Goal: Information Seeking & Learning: Learn about a topic

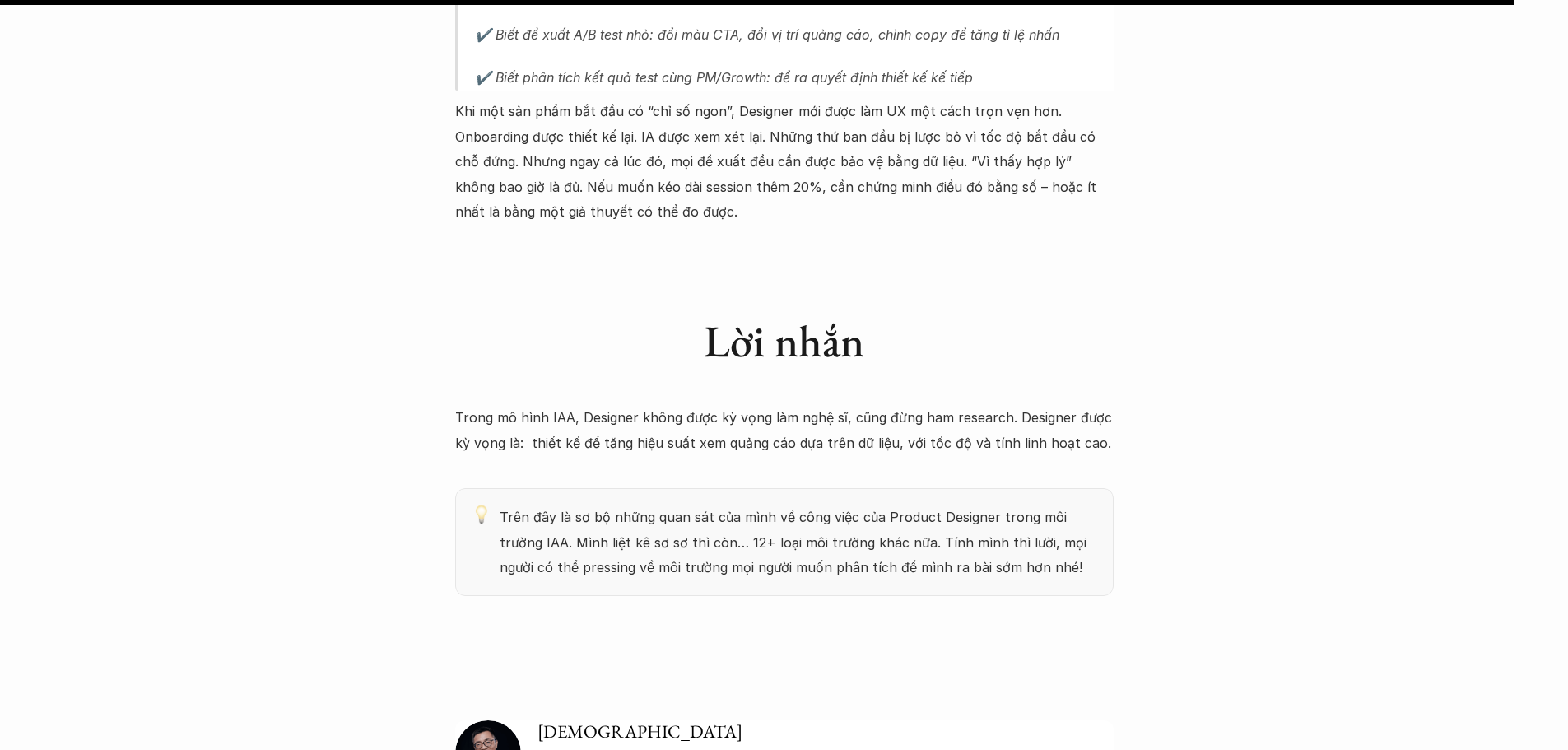
scroll to position [3950, 0]
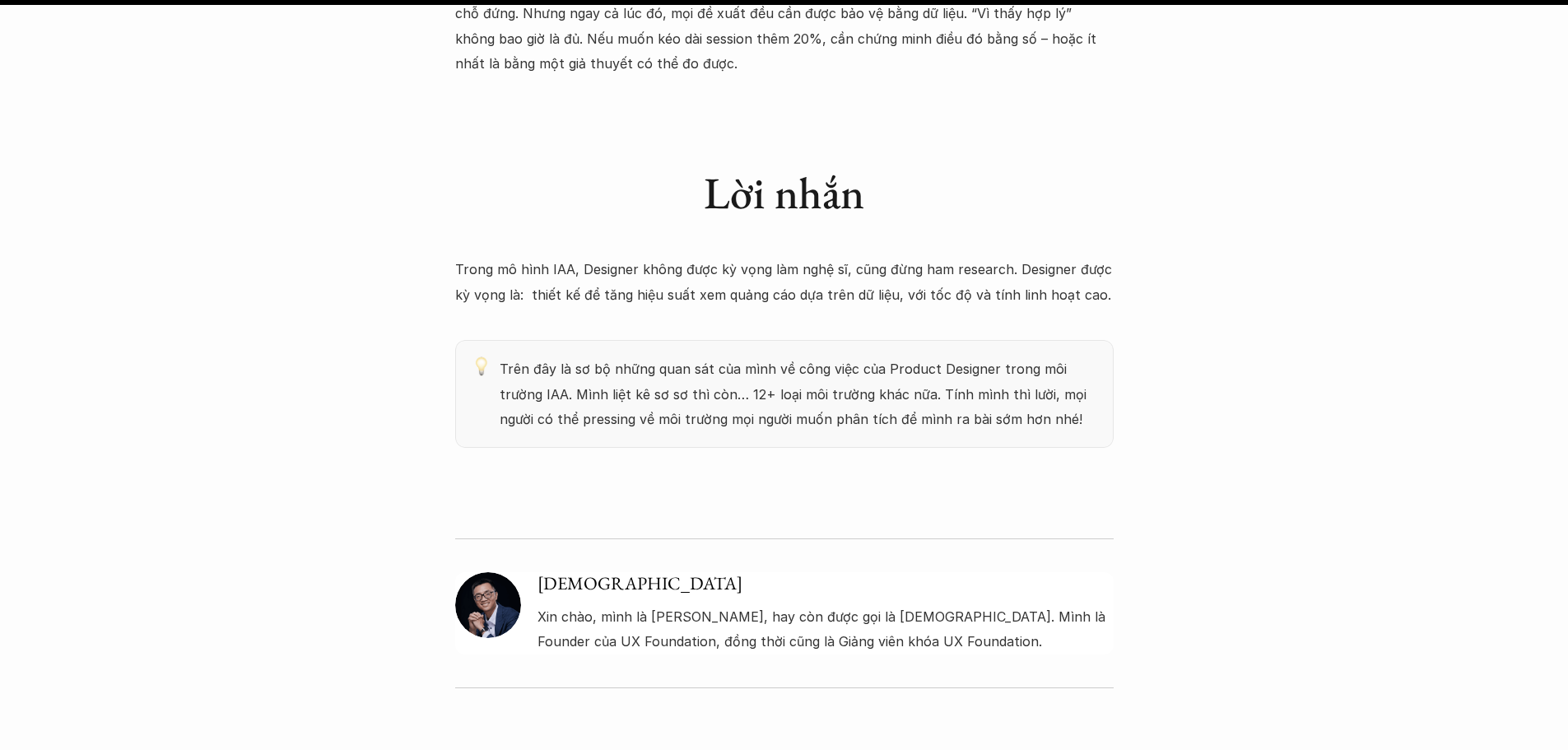
click at [499, 572] on img at bounding box center [488, 604] width 66 height 66
click at [535, 572] on div "[DEMOGRAPHIC_DATA] Xin chào, mình là [PERSON_NAME], hay còn được gọi là [DEMOGR…" at bounding box center [784, 612] width 659 height 82
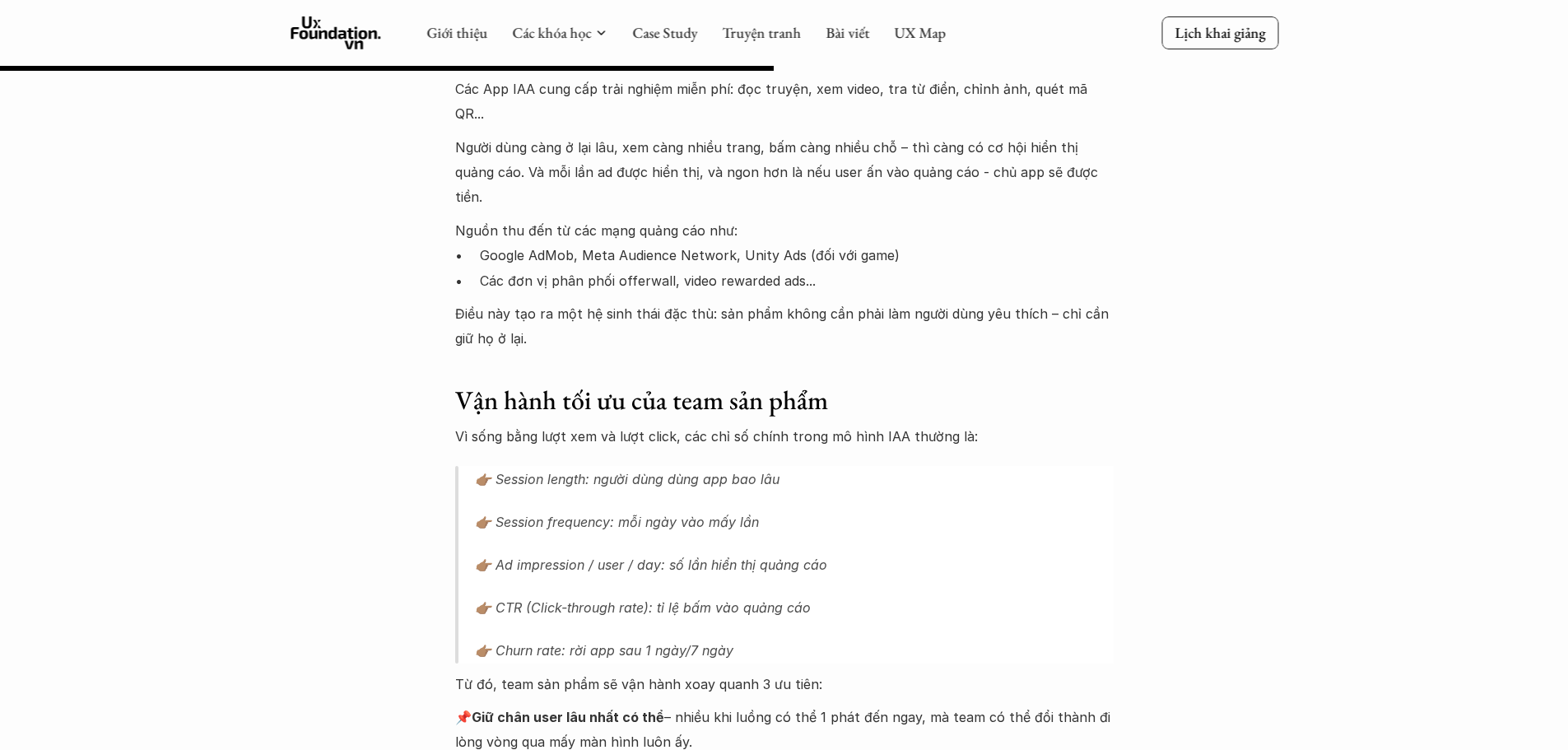
scroll to position [1892, 0]
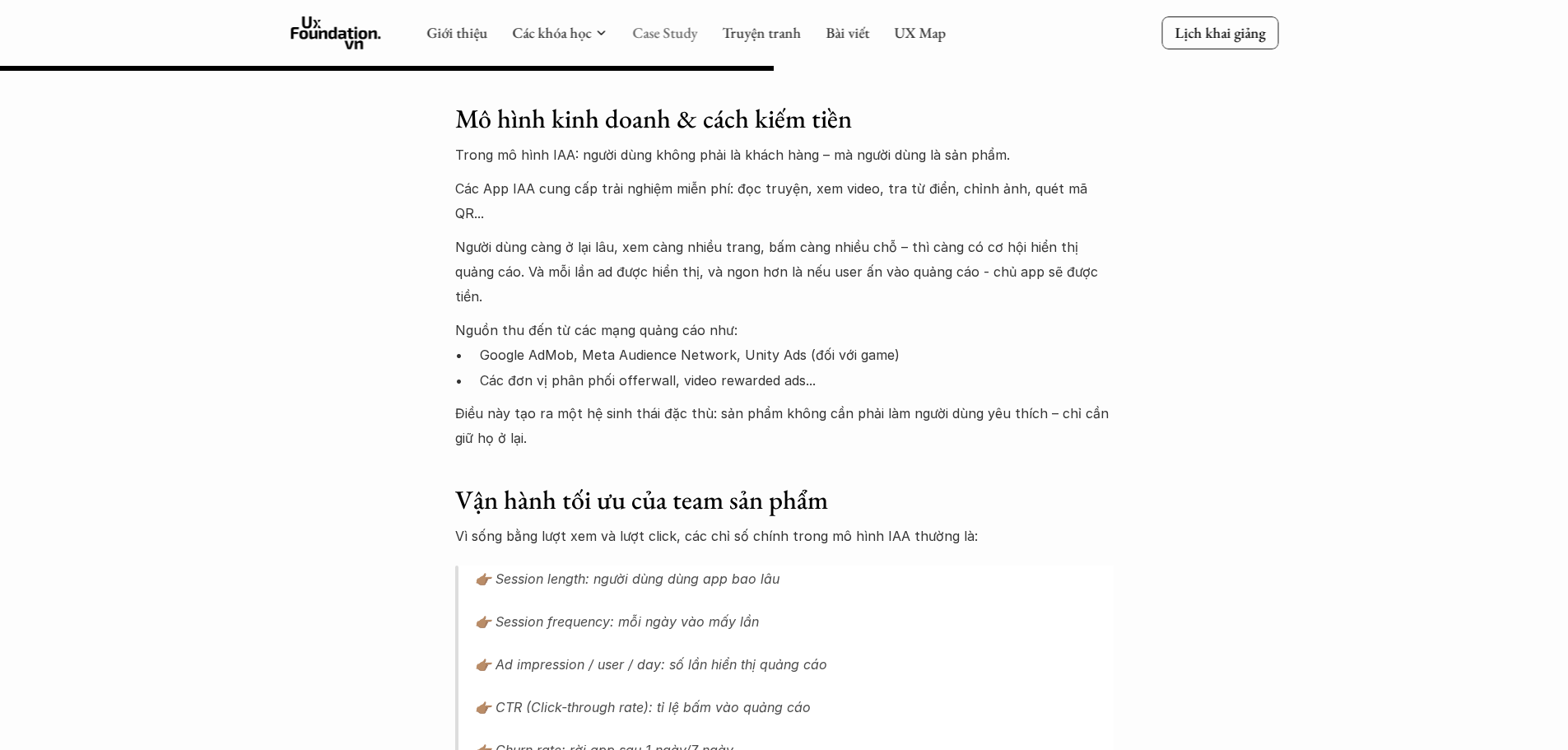
click at [691, 35] on link "Case Study" at bounding box center [664, 32] width 65 height 19
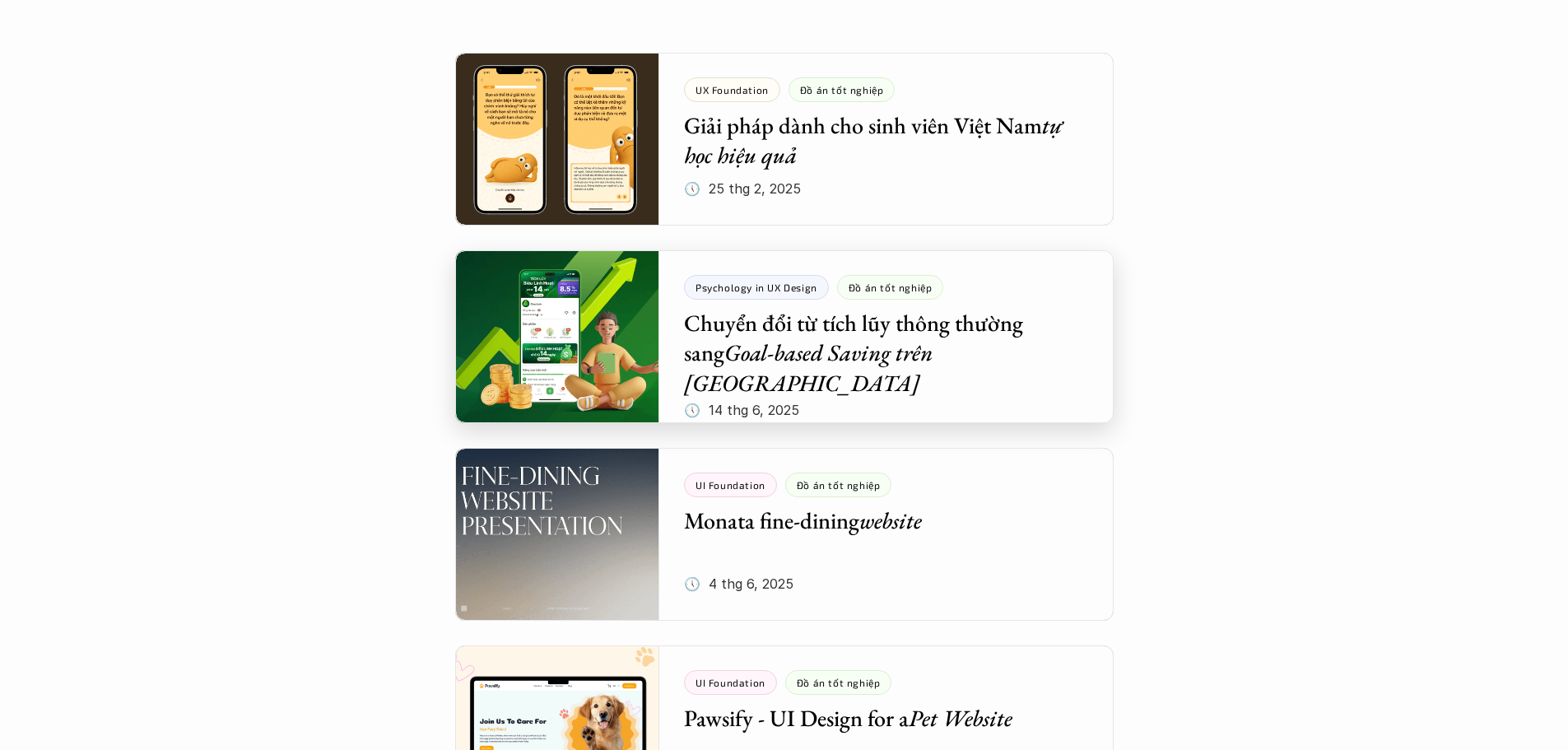
scroll to position [493, 0]
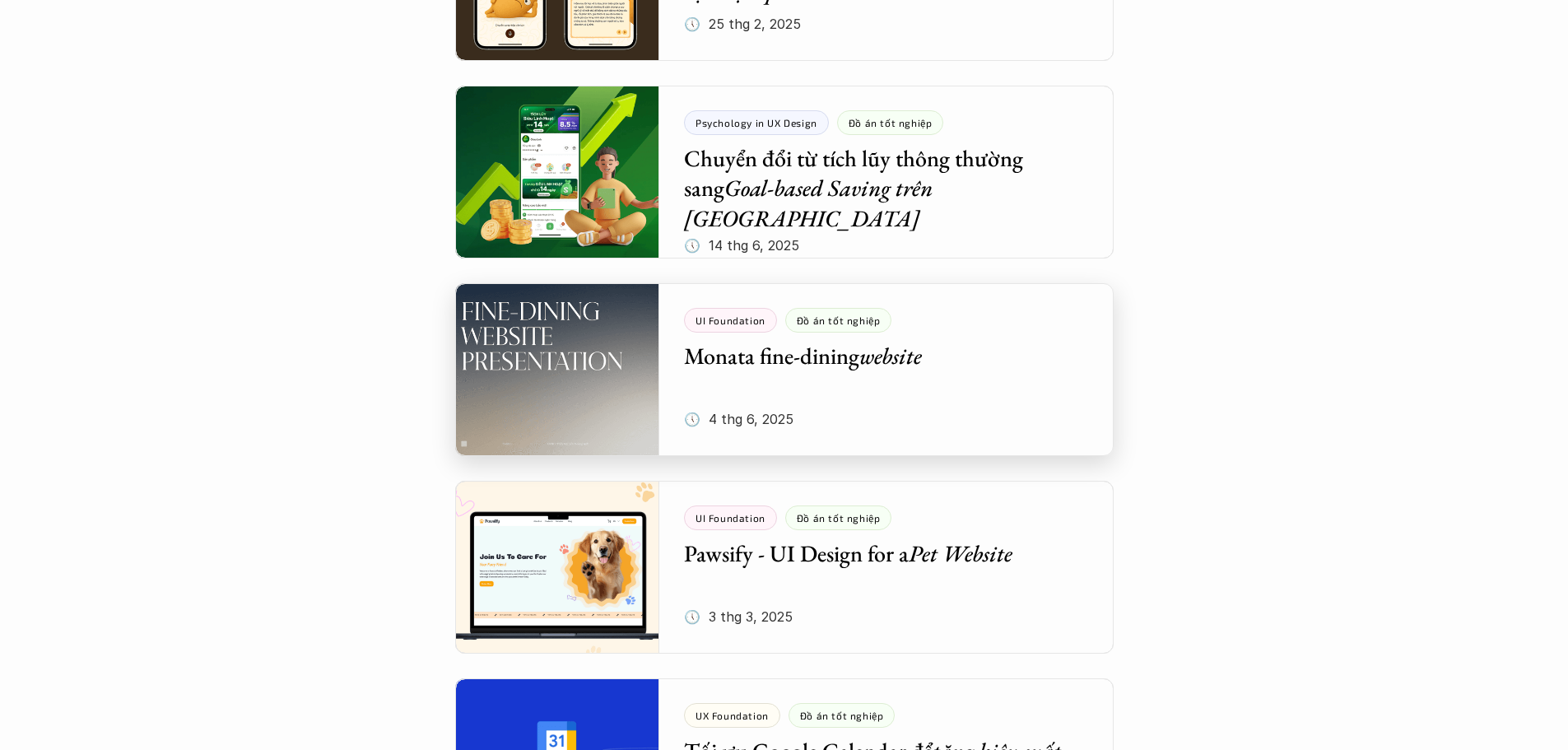
click at [859, 361] on div at bounding box center [784, 369] width 659 height 172
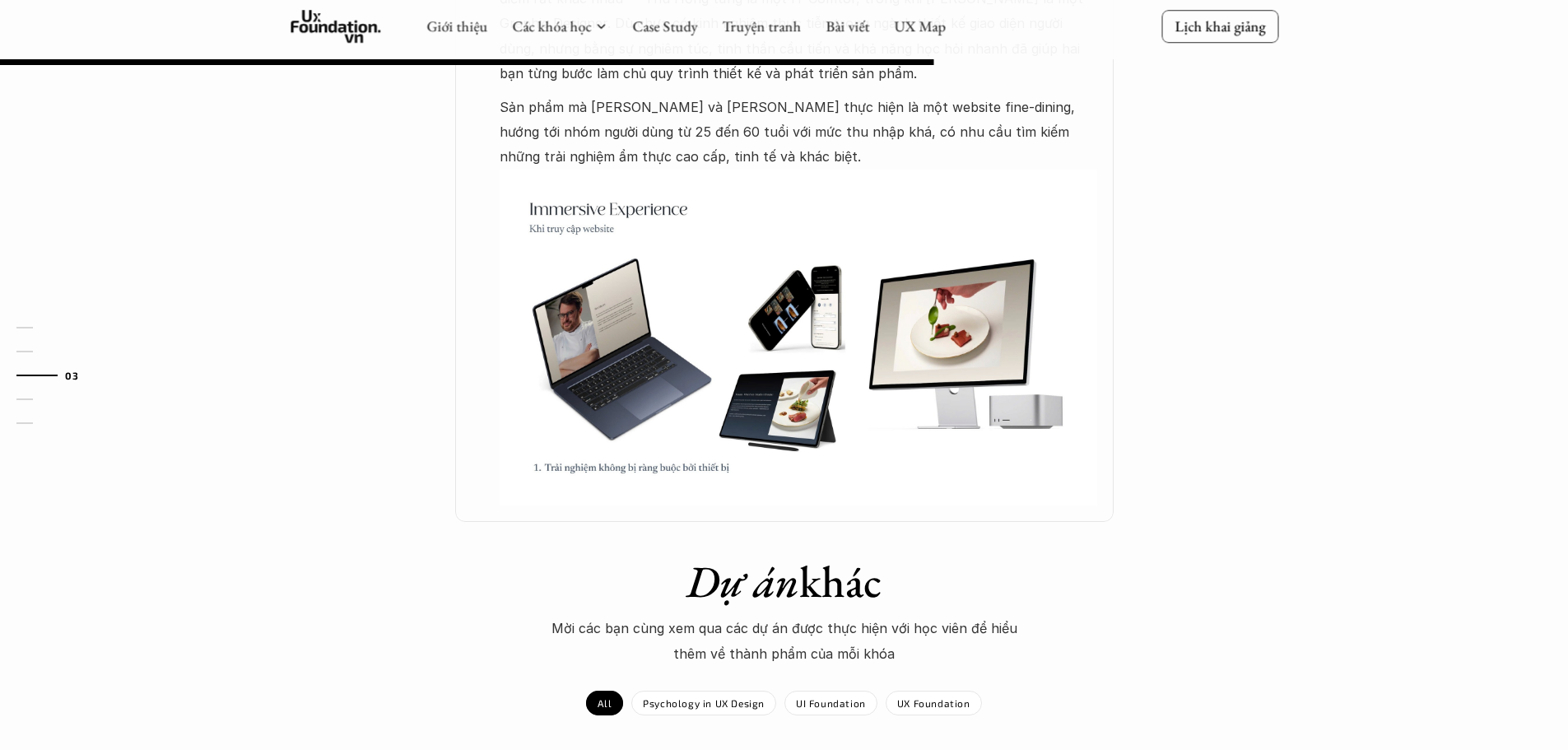
scroll to position [988, 0]
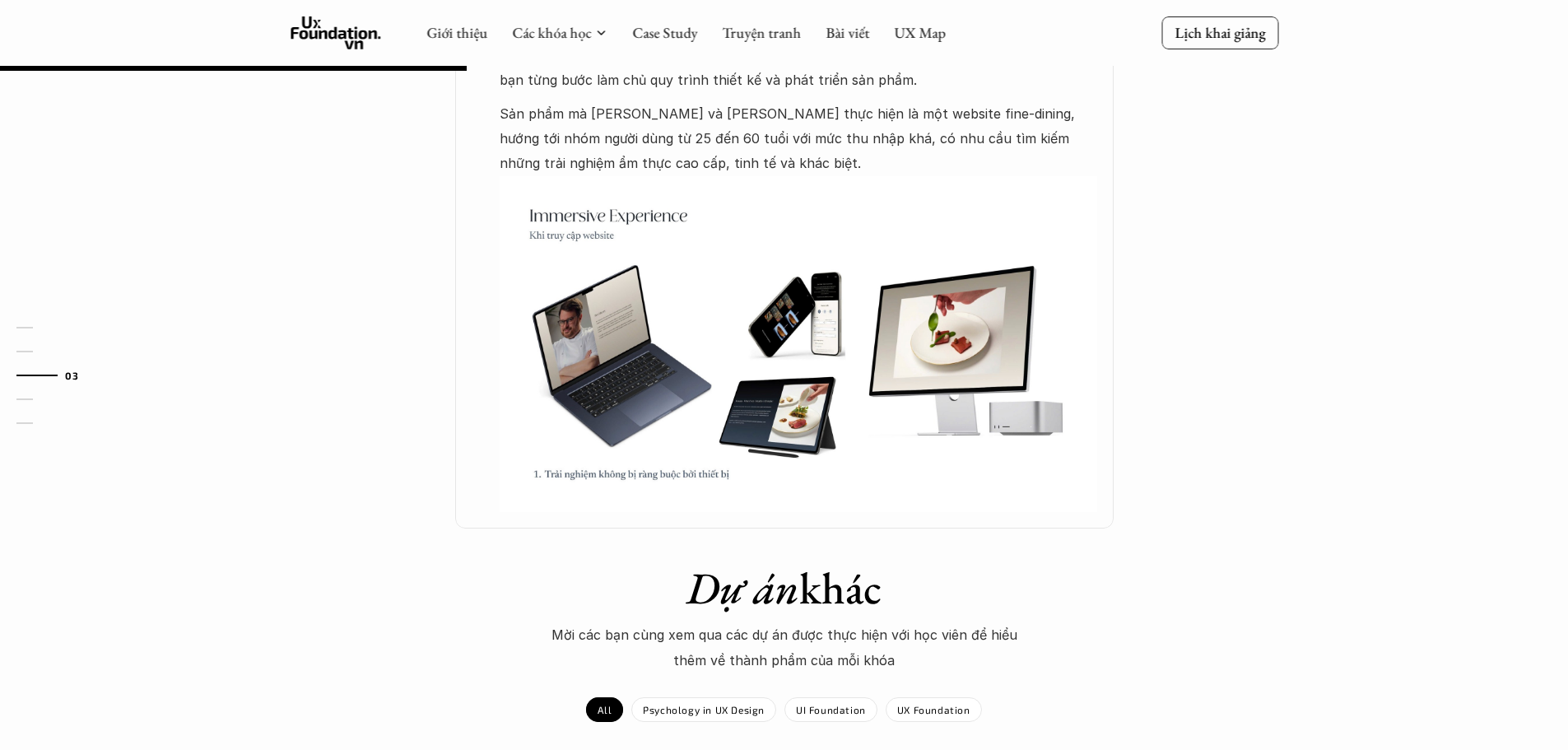
scroll to position [493, 0]
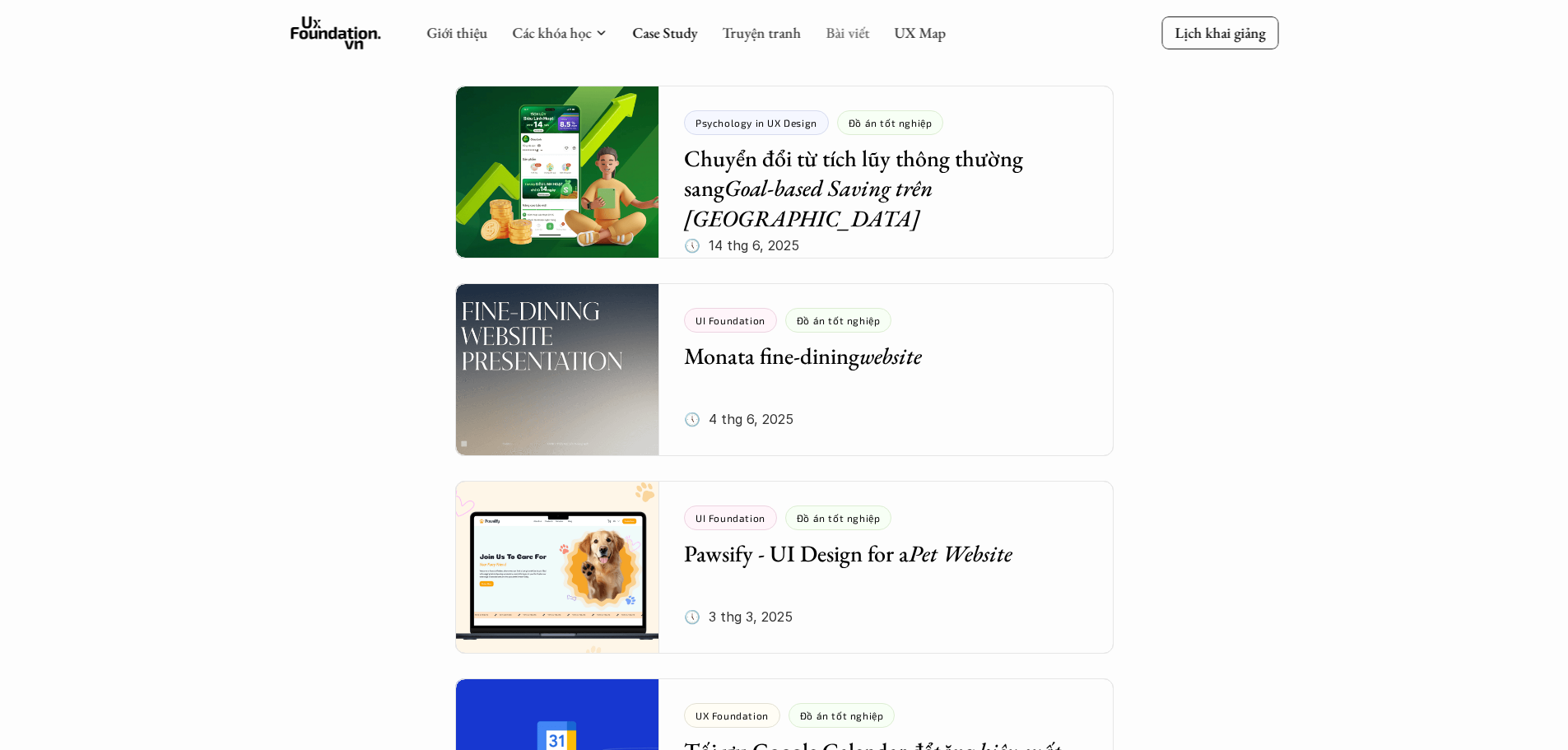
click at [835, 34] on link "Bài viết" at bounding box center [847, 32] width 43 height 19
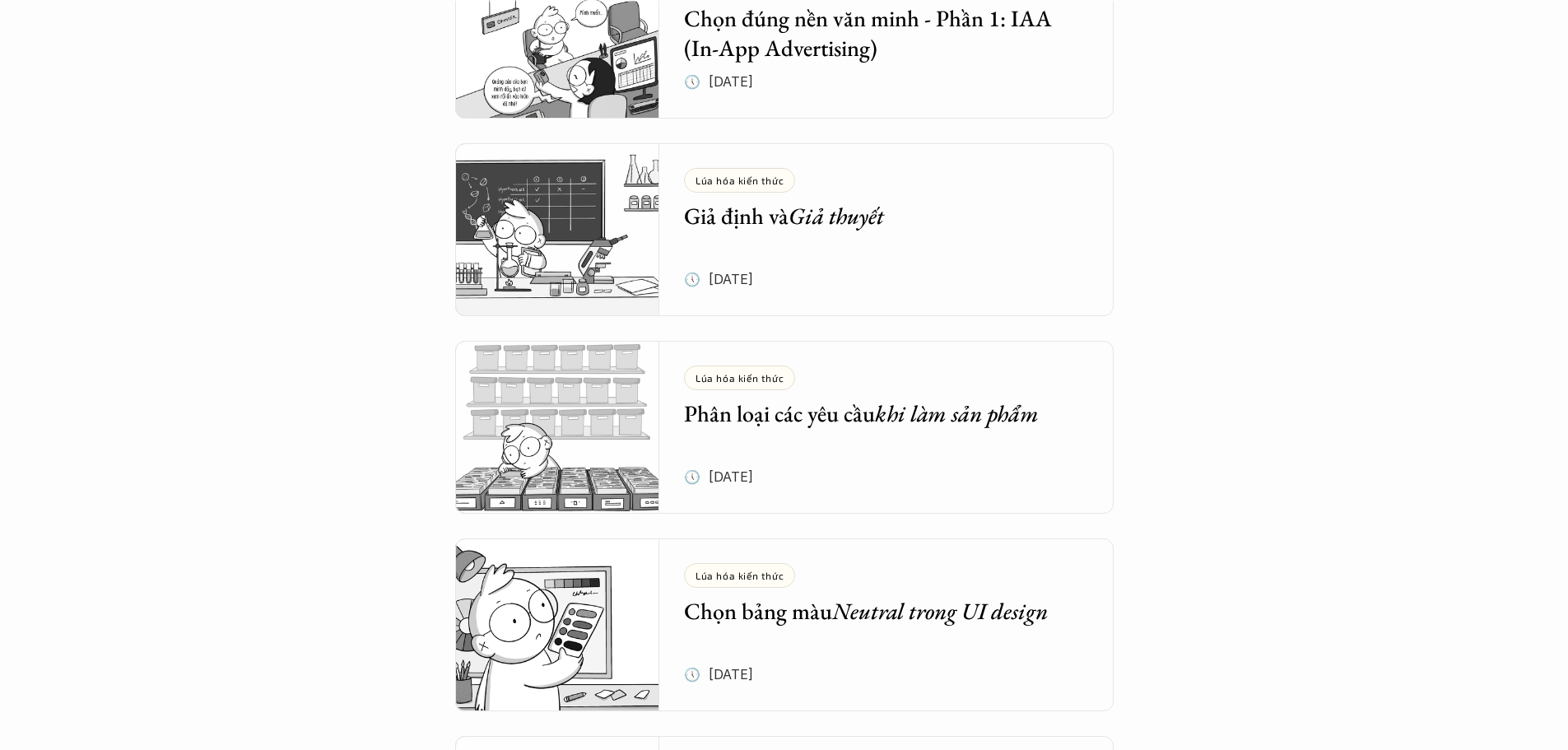
scroll to position [1646, 0]
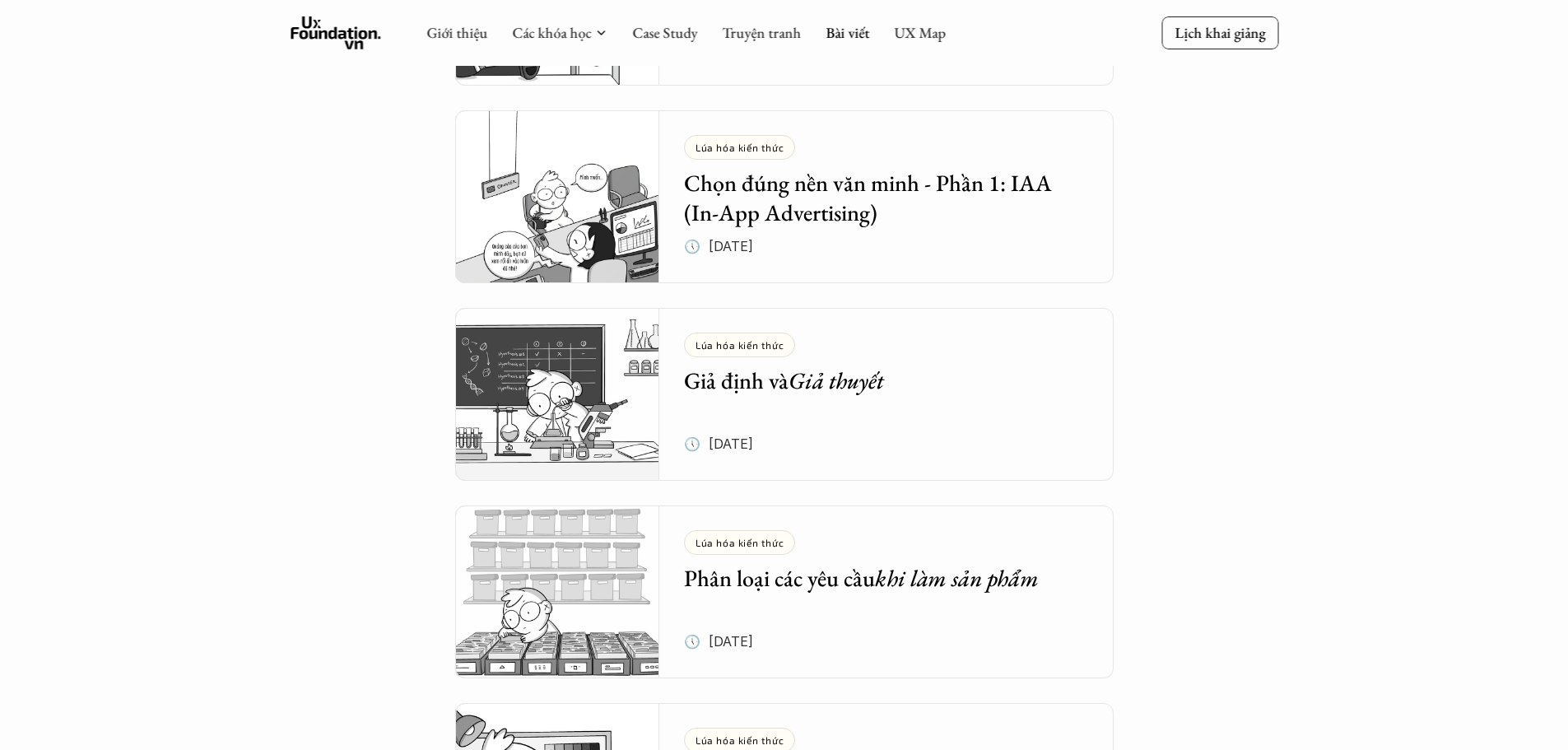
drag, startPoint x: 825, startPoint y: 212, endPoint x: 1306, endPoint y: 382, distance: 510.2
click at [1306, 382] on div "Tổng hợp bài viết Dưới dây là những bài viết mà bọn mình hi vọng sẽ cung cấp đư…" at bounding box center [784, 532] width 1568 height 4357
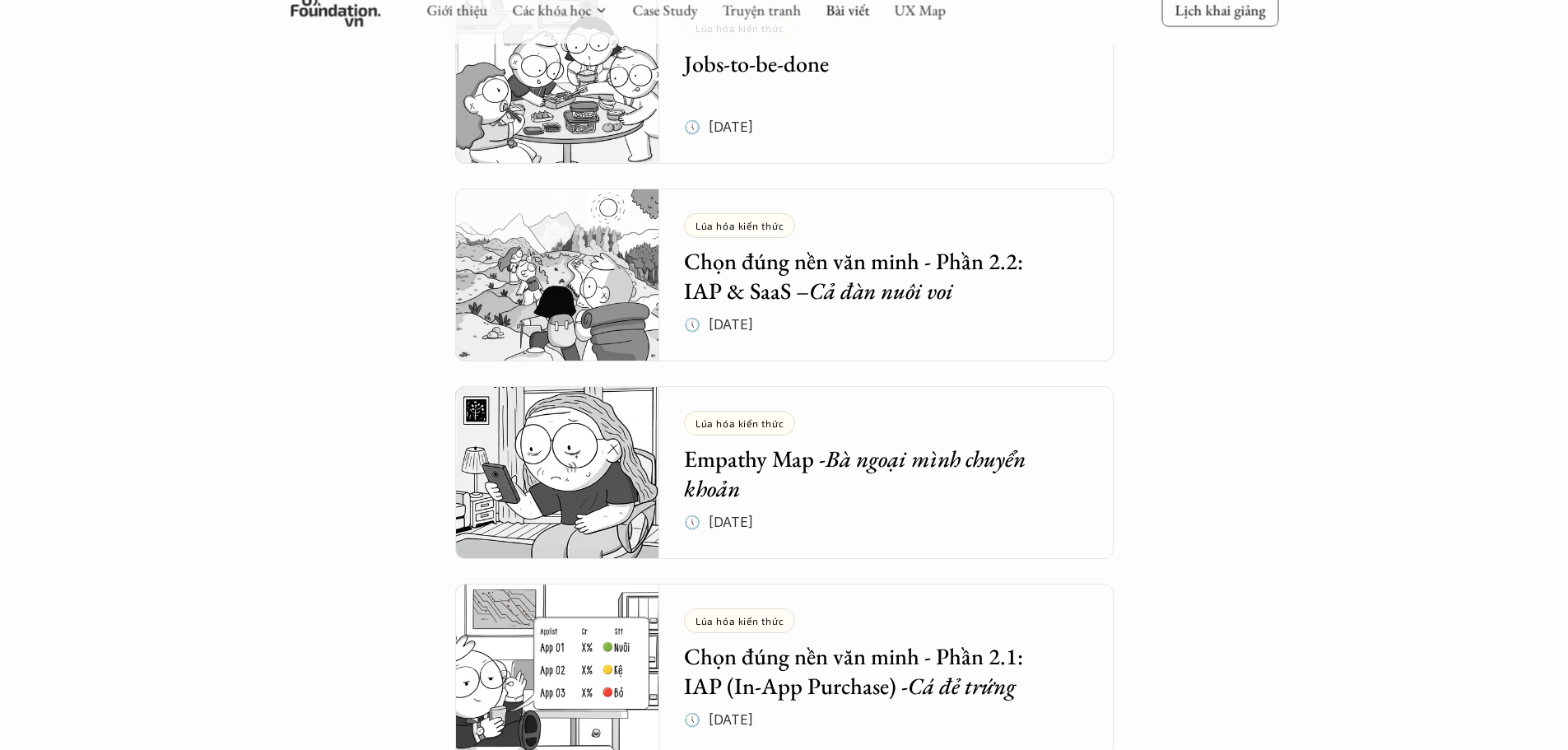
scroll to position [1234, 0]
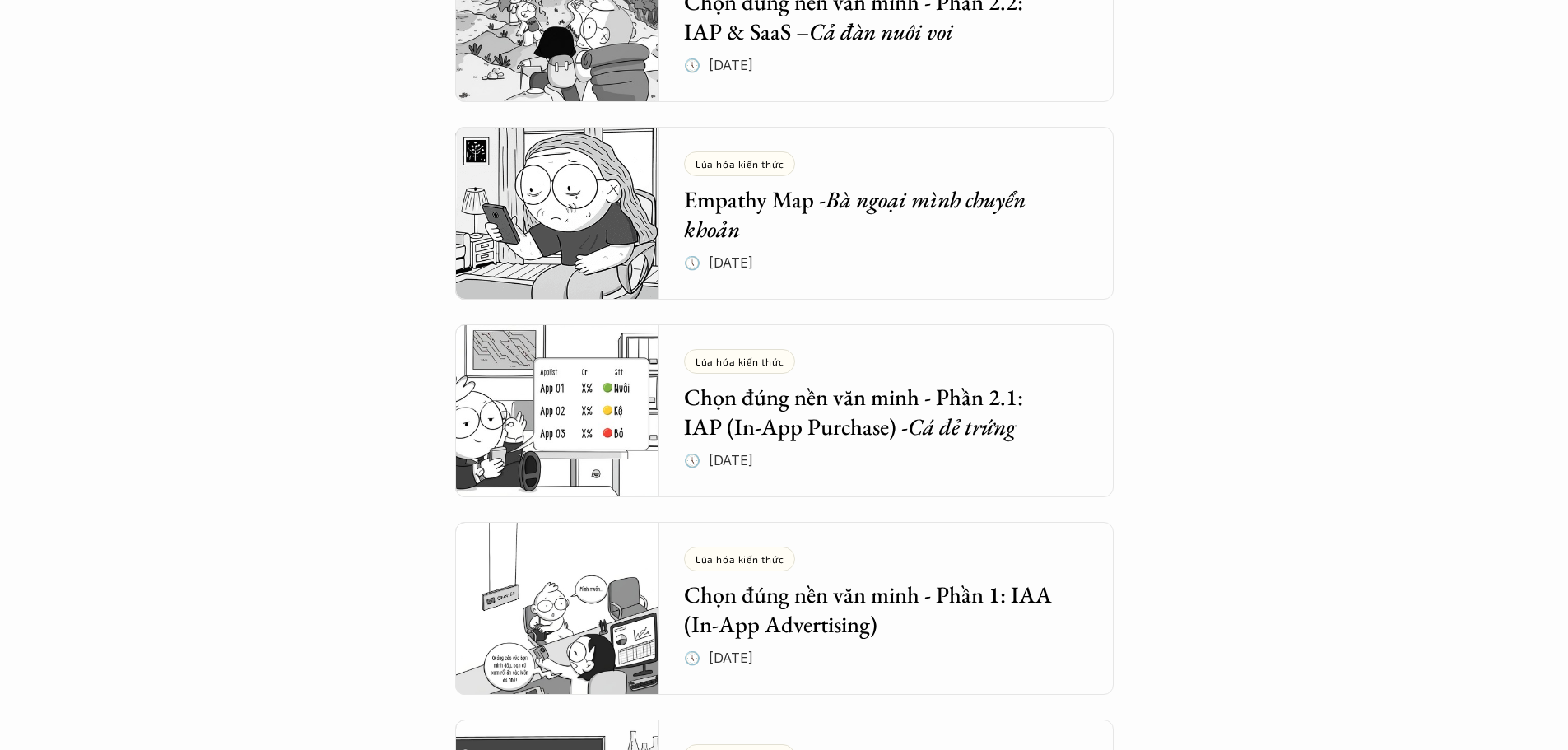
click at [963, 208] on em "Bà ngoại mình chuyển khoản" at bounding box center [858, 213] width 347 height 59
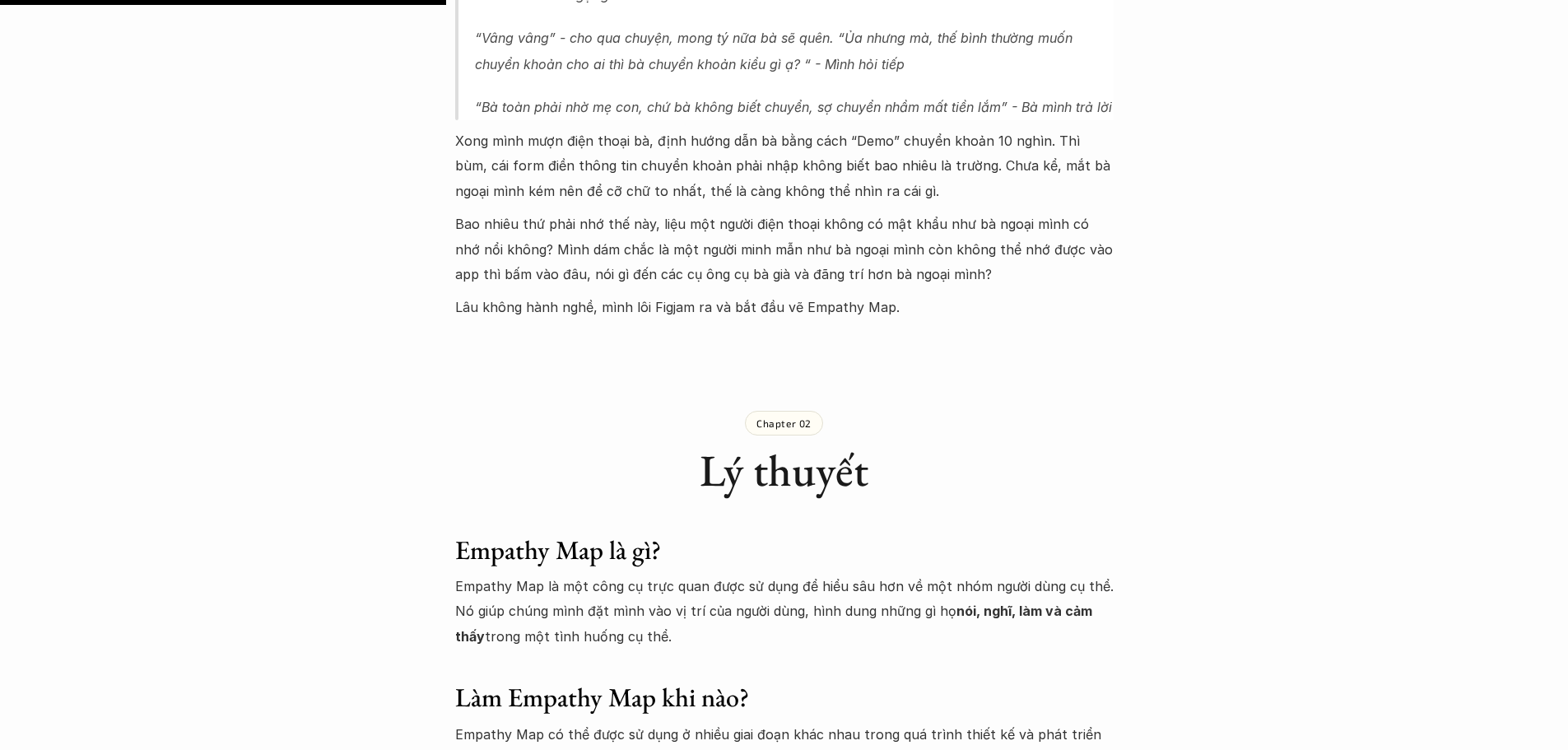
scroll to position [1810, 0]
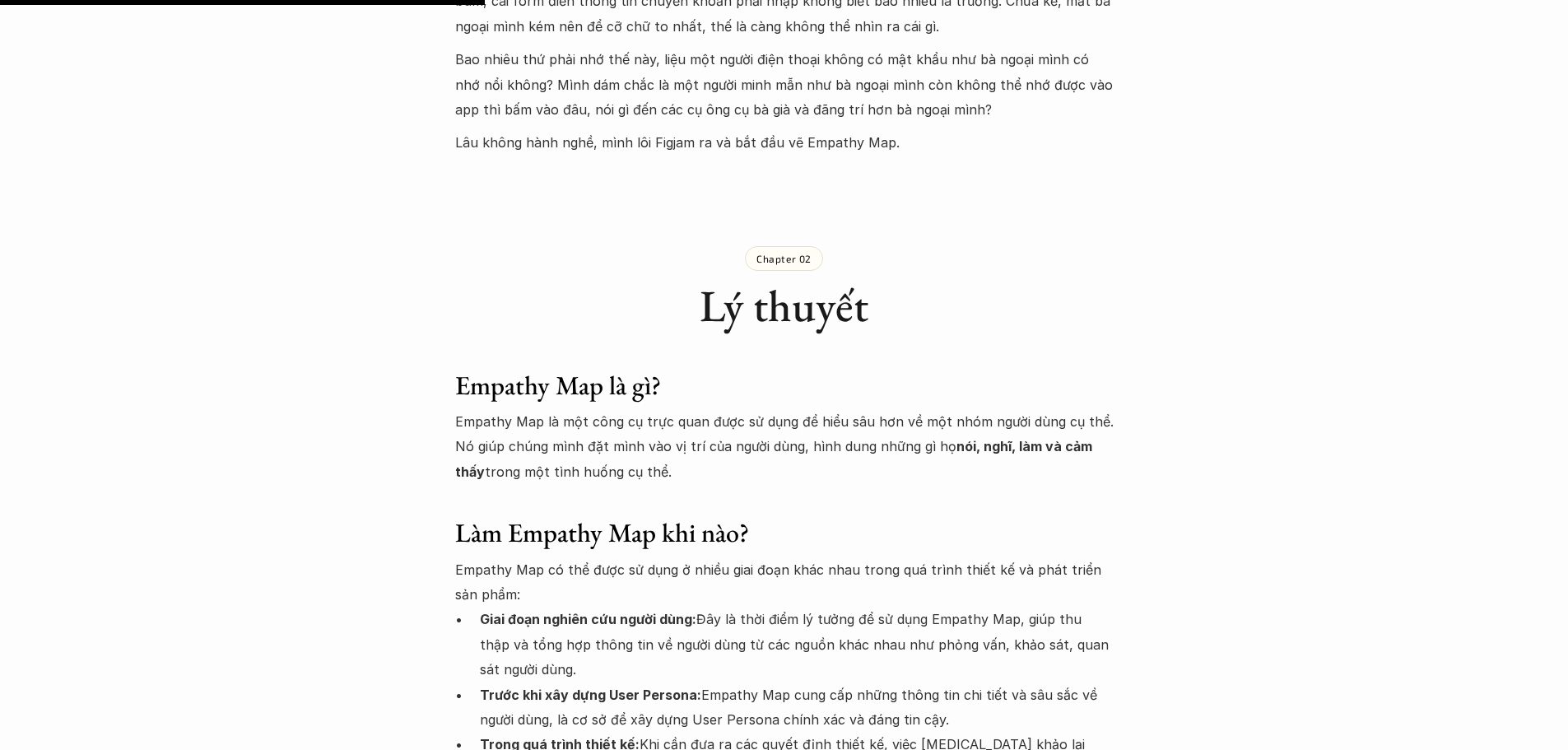
drag, startPoint x: 451, startPoint y: 395, endPoint x: 681, endPoint y: 453, distance: 237.2
copy p "Empathy Map là một công cụ trực quan được sử dụng để hiểu sâu hơn về một nhóm n…"
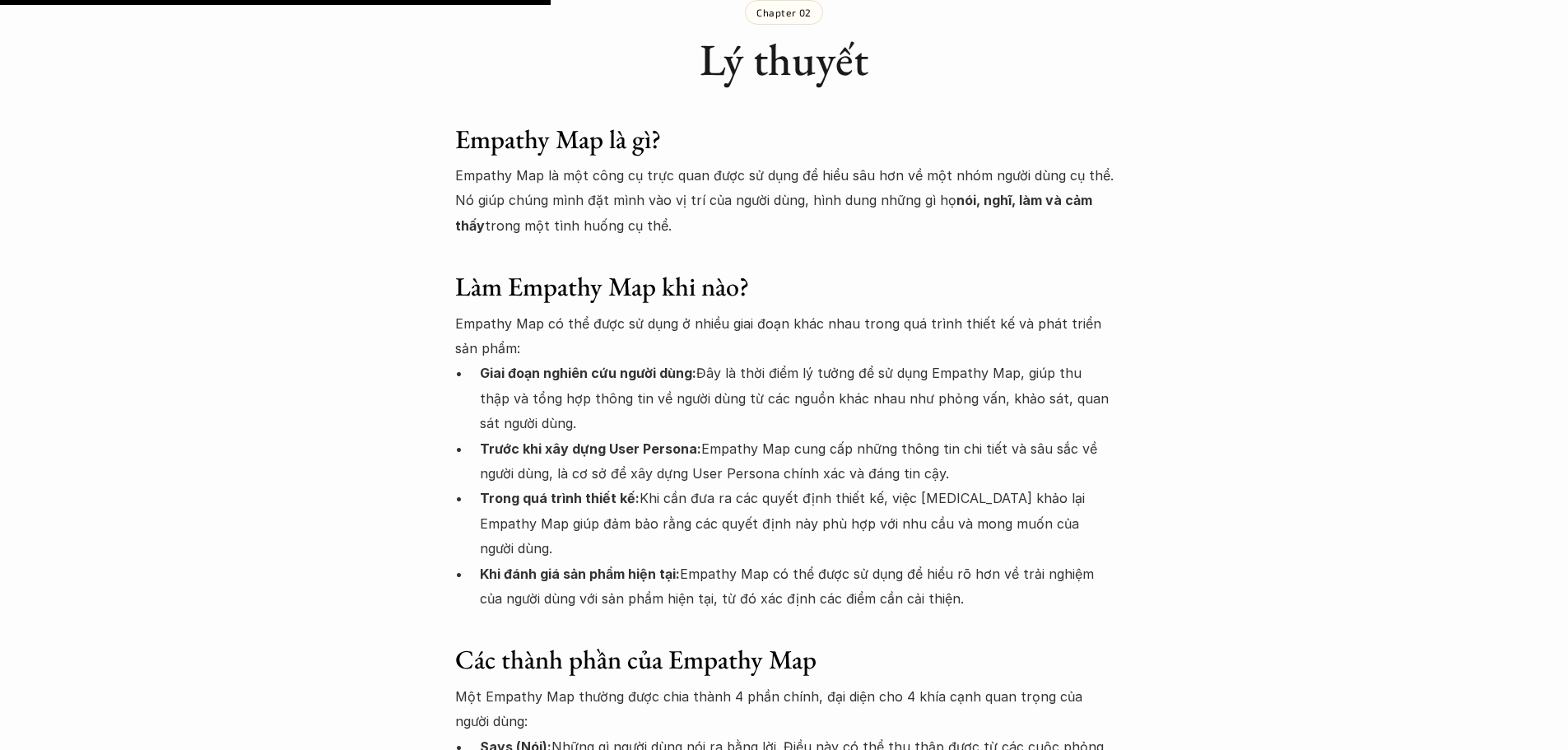
scroll to position [2058, 0]
drag, startPoint x: 941, startPoint y: 548, endPoint x: 438, endPoint y: 303, distance: 559.5
copy div "Empathy Map có thể được sử dụng ở nhiều giai đoạn khác nhau trong quá trình thi…"
drag, startPoint x: 730, startPoint y: 113, endPoint x: 842, endPoint y: 132, distance: 113.6
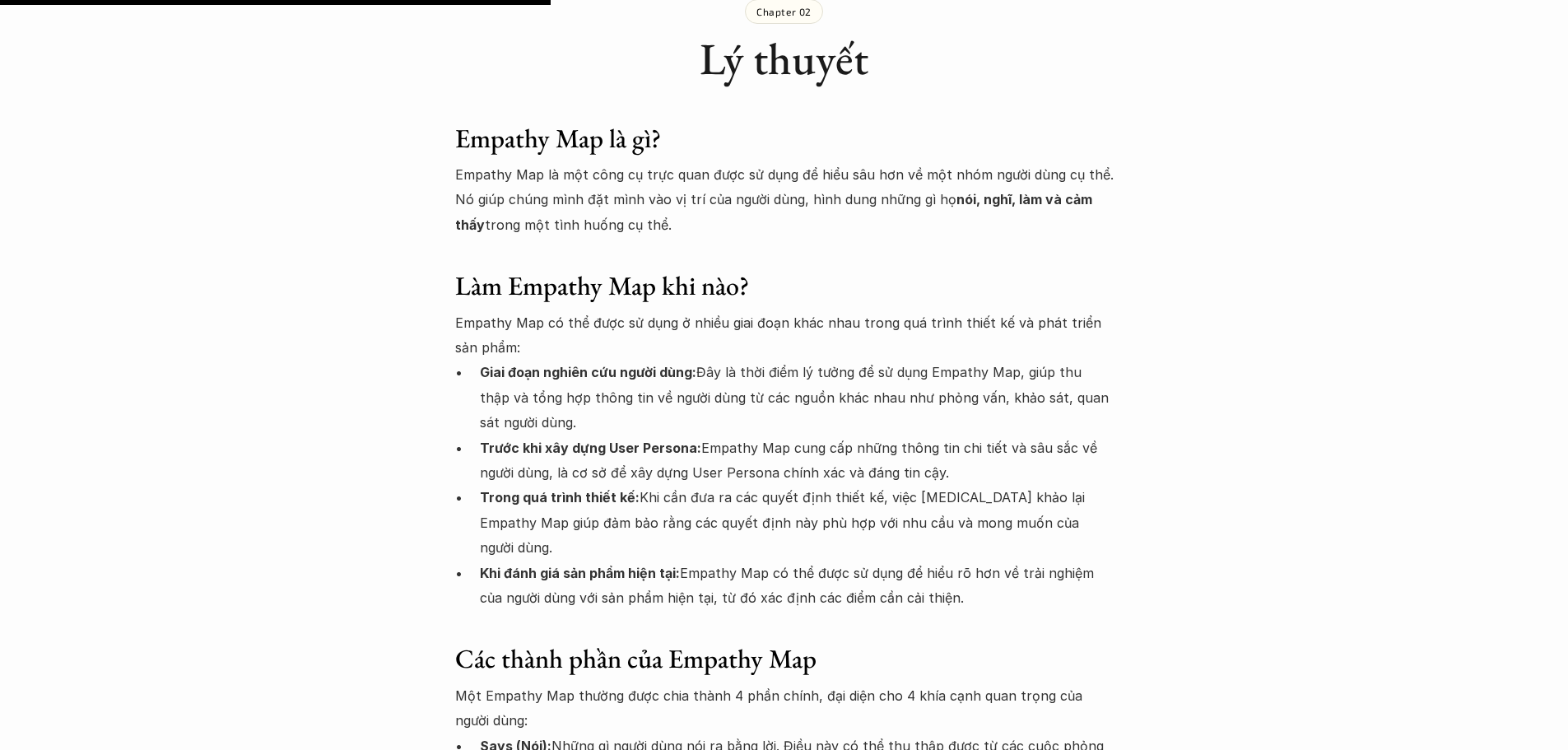
click at [733, 122] on h3 "Empathy Map là gì?" at bounding box center [784, 138] width 659 height 32
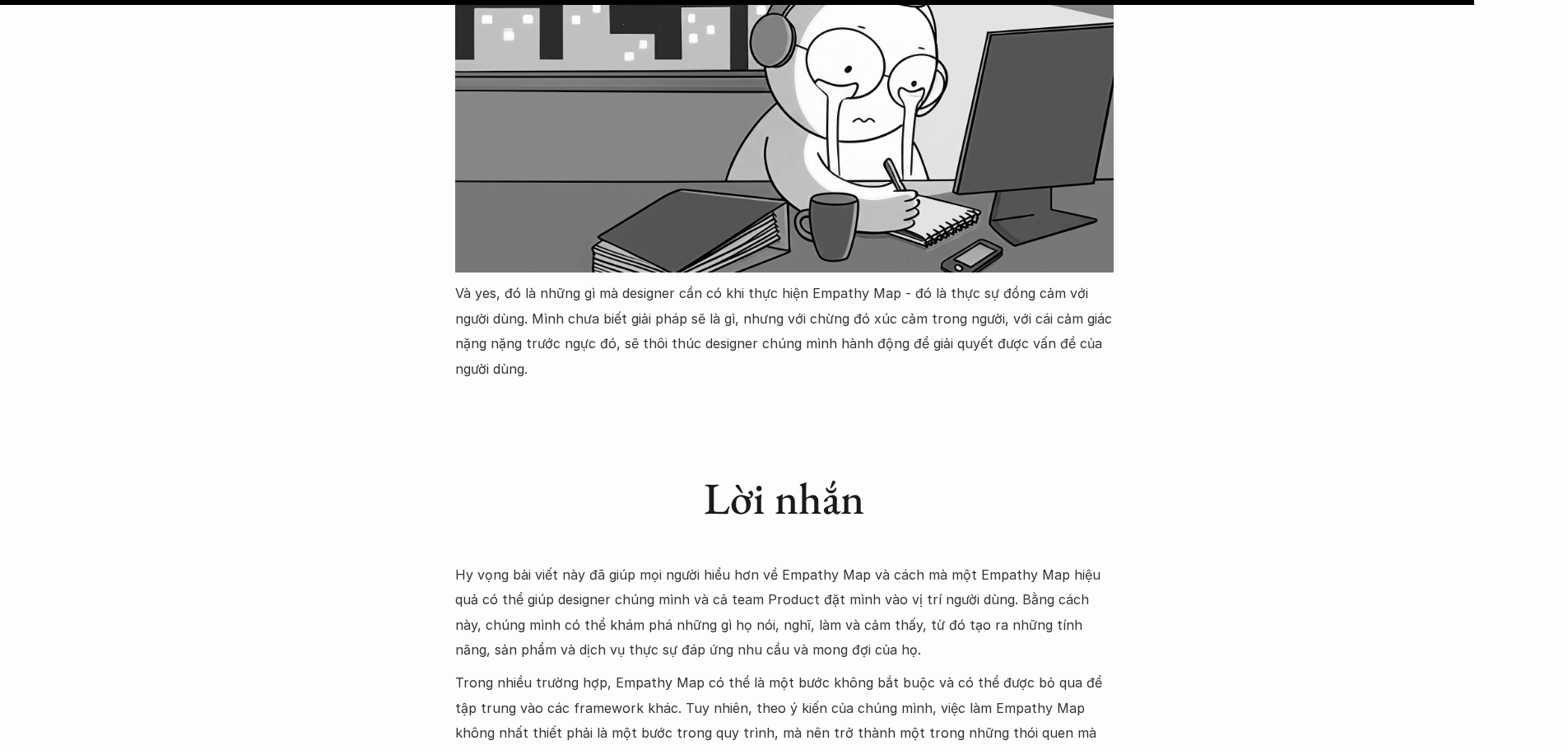
scroll to position [5513, 0]
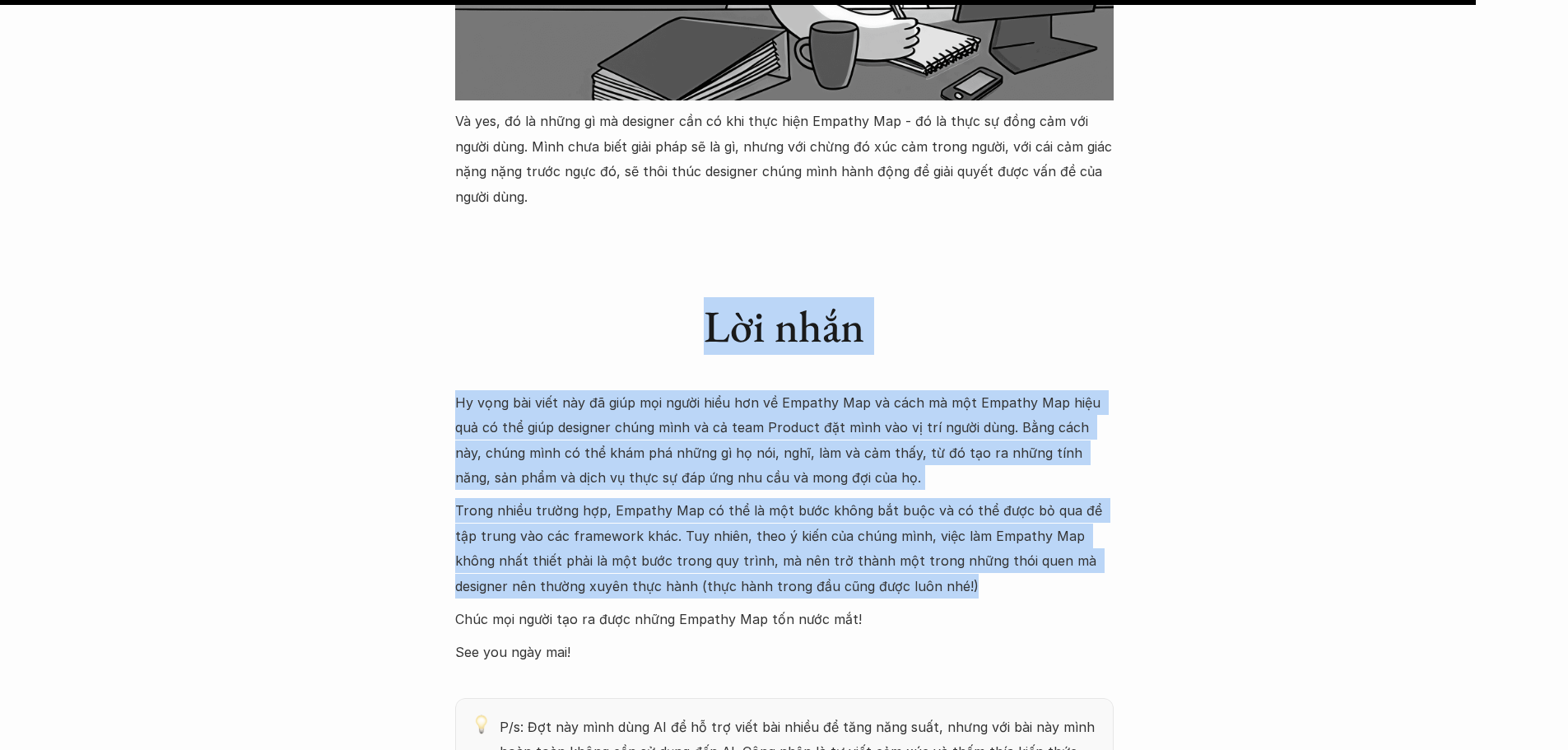
drag, startPoint x: 692, startPoint y: 191, endPoint x: 971, endPoint y: 511, distance: 424.5
click at [971, 511] on div "Lời nhắn Hy vọng bài viết này đã giúp mọi người hiểu hơn về Empathy Map và cách…" at bounding box center [784, 453] width 659 height 423
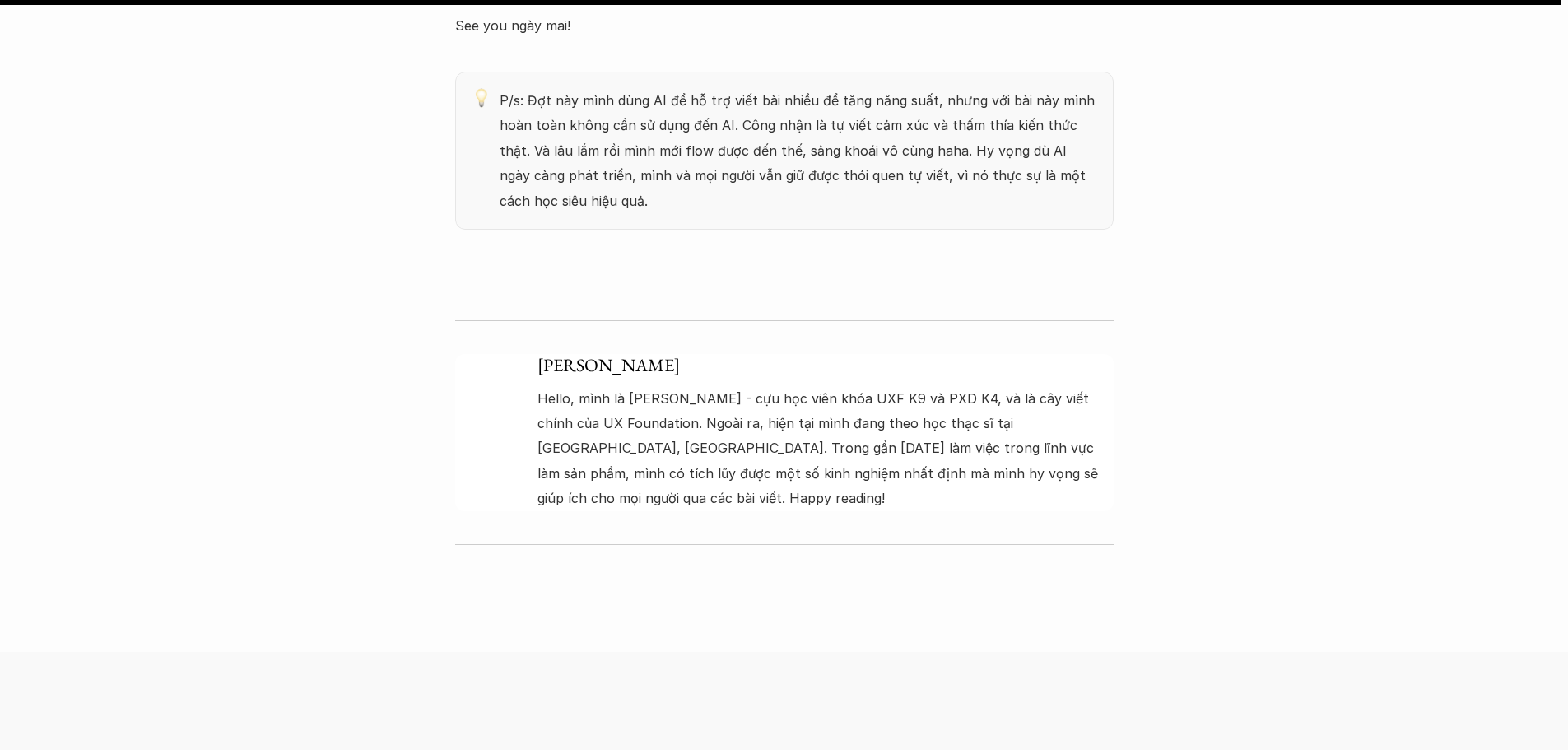
scroll to position [6172, 0]
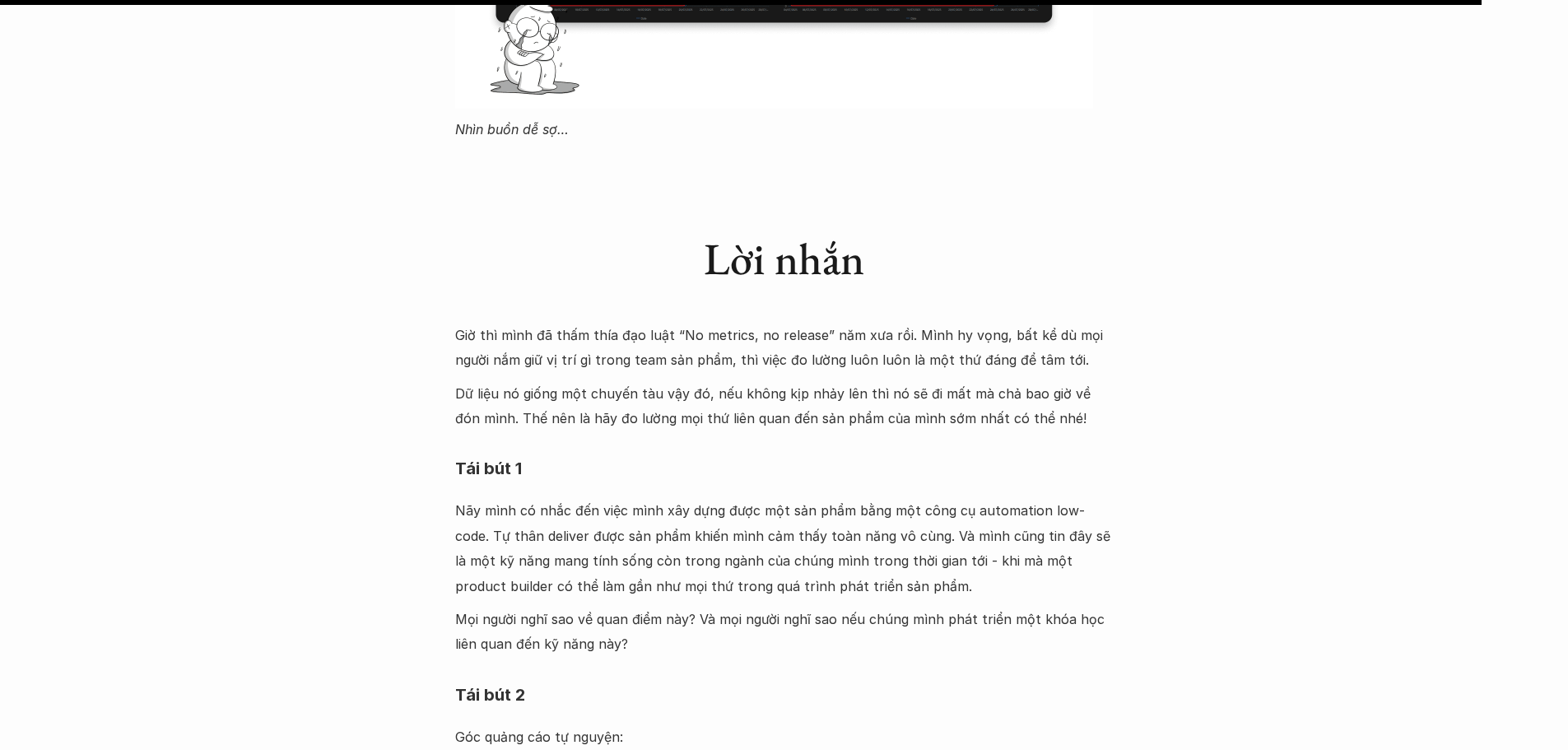
scroll to position [5267, 0]
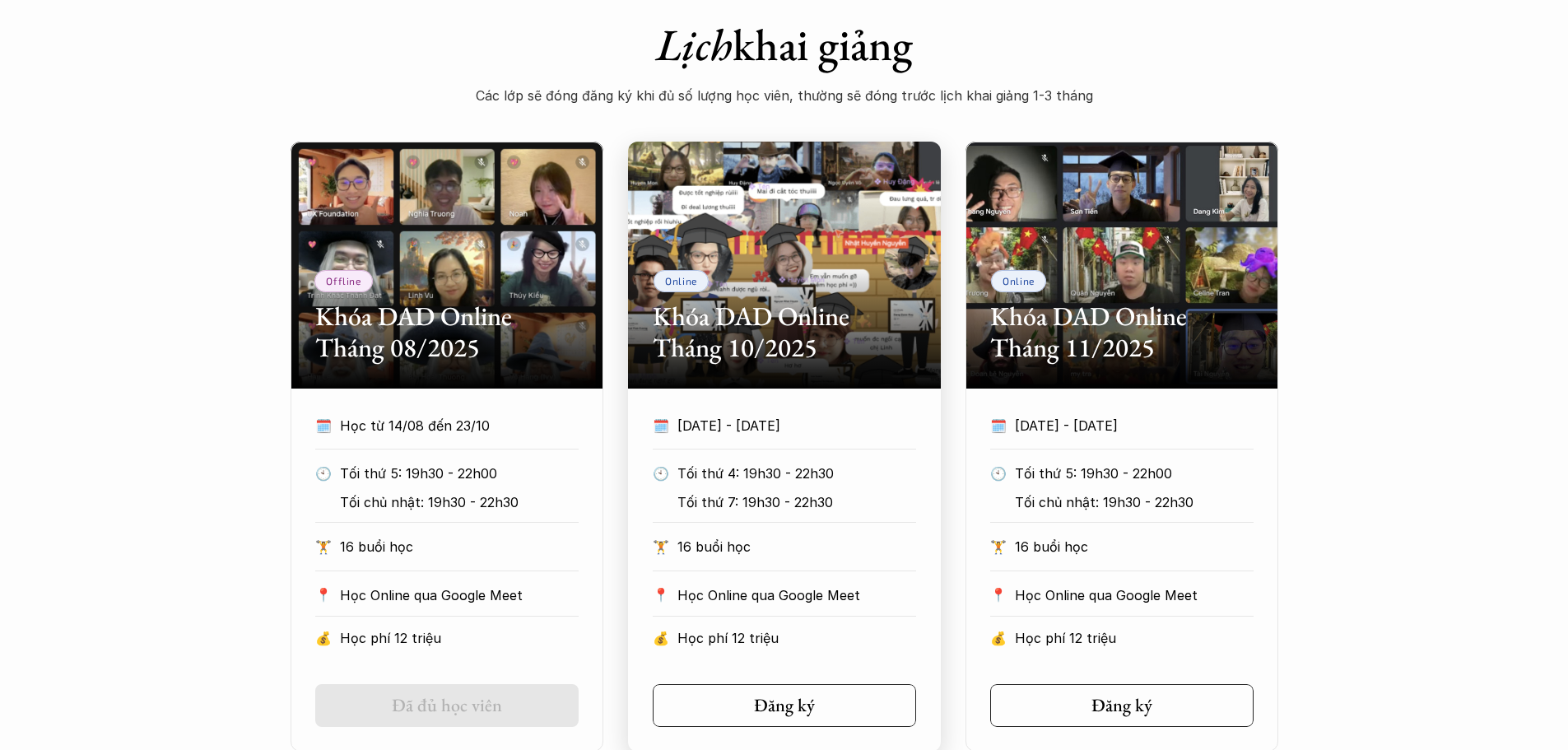
scroll to position [988, 0]
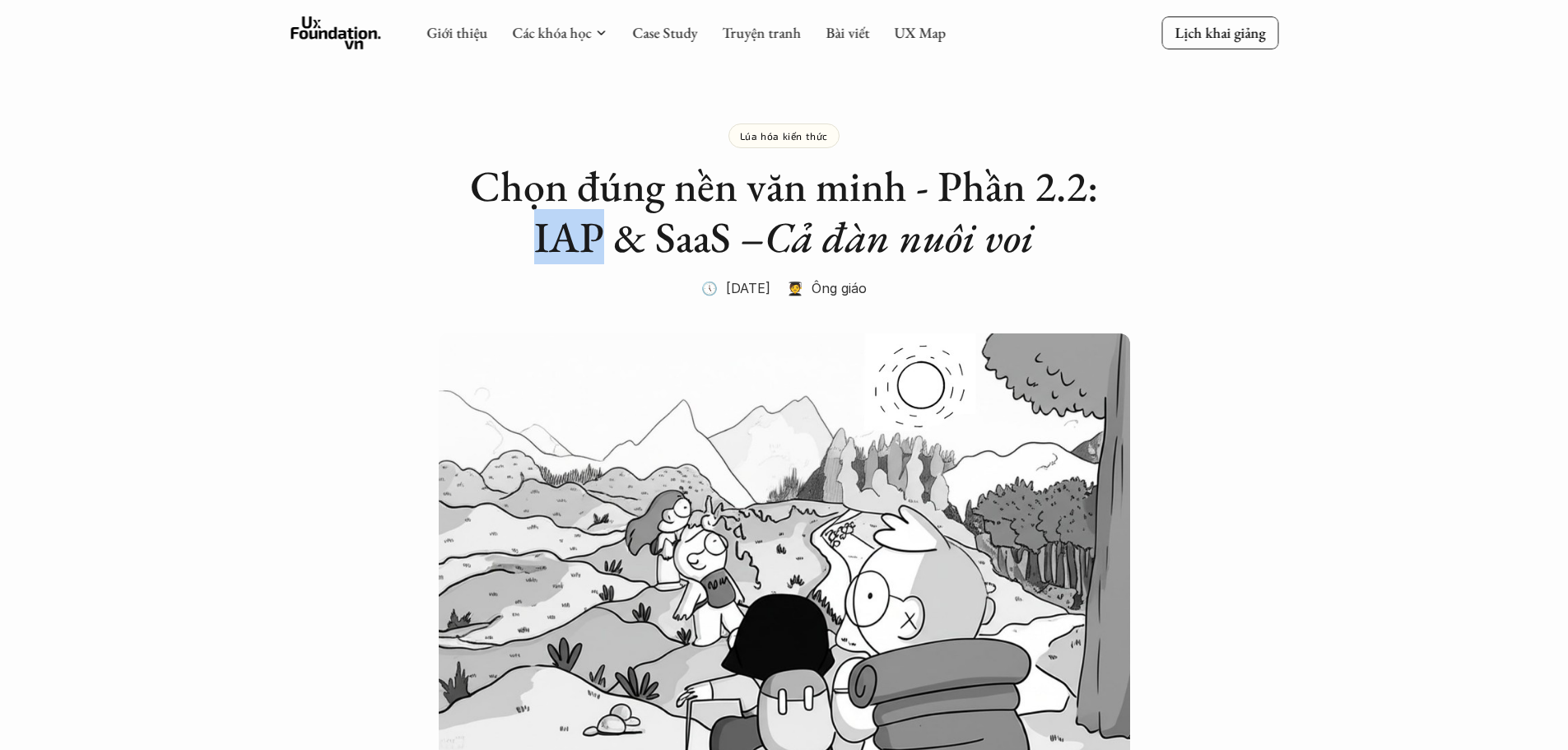
drag, startPoint x: 525, startPoint y: 242, endPoint x: 594, endPoint y: 241, distance: 69.0
click at [594, 241] on h2 "Chọn đúng nền văn minh - Phần 2.2: IAP & SaaS – Cả đàn nuôi voi" at bounding box center [784, 212] width 659 height 102
click at [569, 225] on h2 "Chọn đúng nền văn minh - Phần 2.2: IAP & SaaS – Cả đàn nuôi voi" at bounding box center [784, 212] width 659 height 102
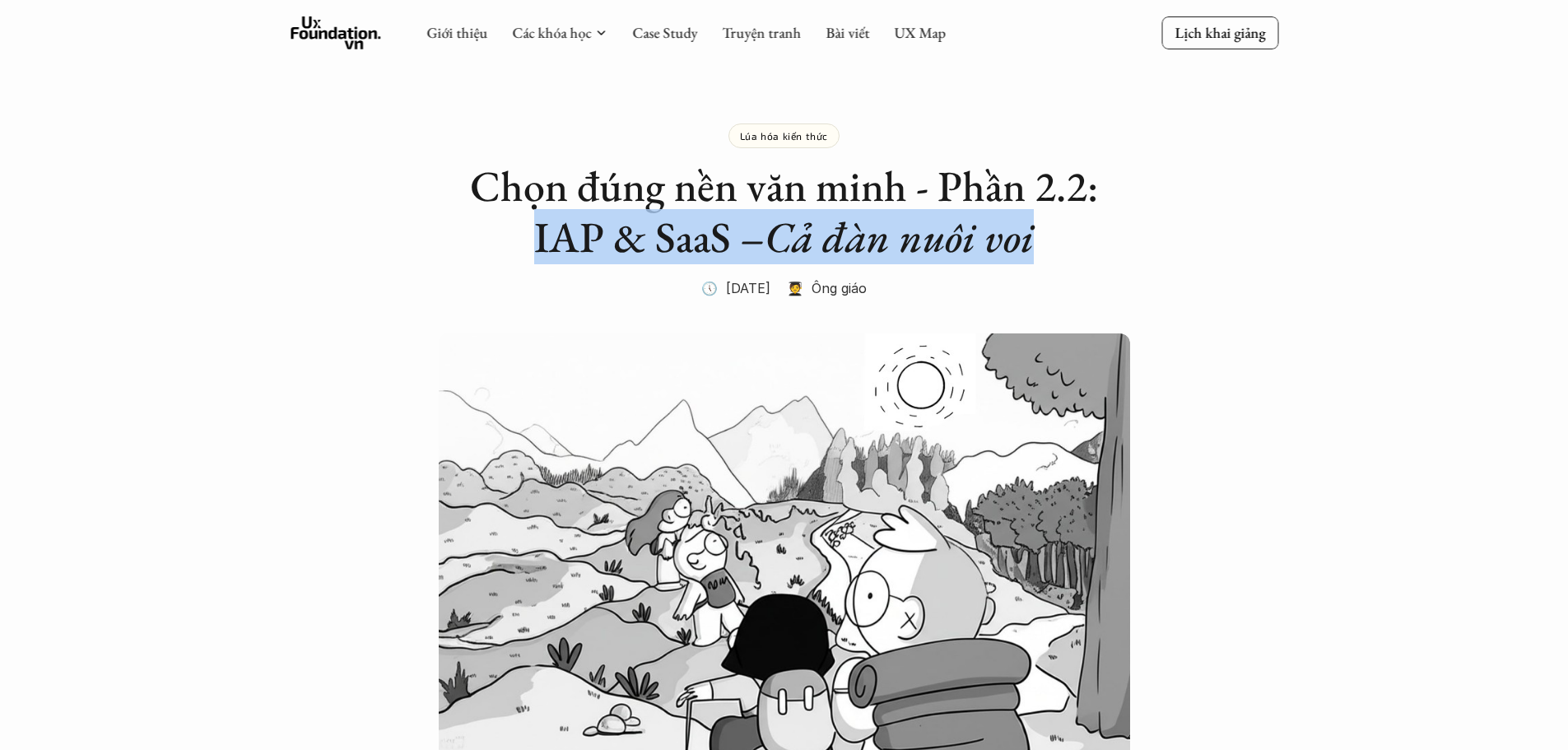
drag, startPoint x: 529, startPoint y: 235, endPoint x: 1105, endPoint y: 262, distance: 576.6
click at [1105, 262] on h2 "Chọn đúng nền văn minh - Phần 2.2: IAP & SaaS – Cả đàn nuôi voi" at bounding box center [784, 212] width 659 height 102
copy h2 "IAP & SaaS – Cả đàn nuôi voi"
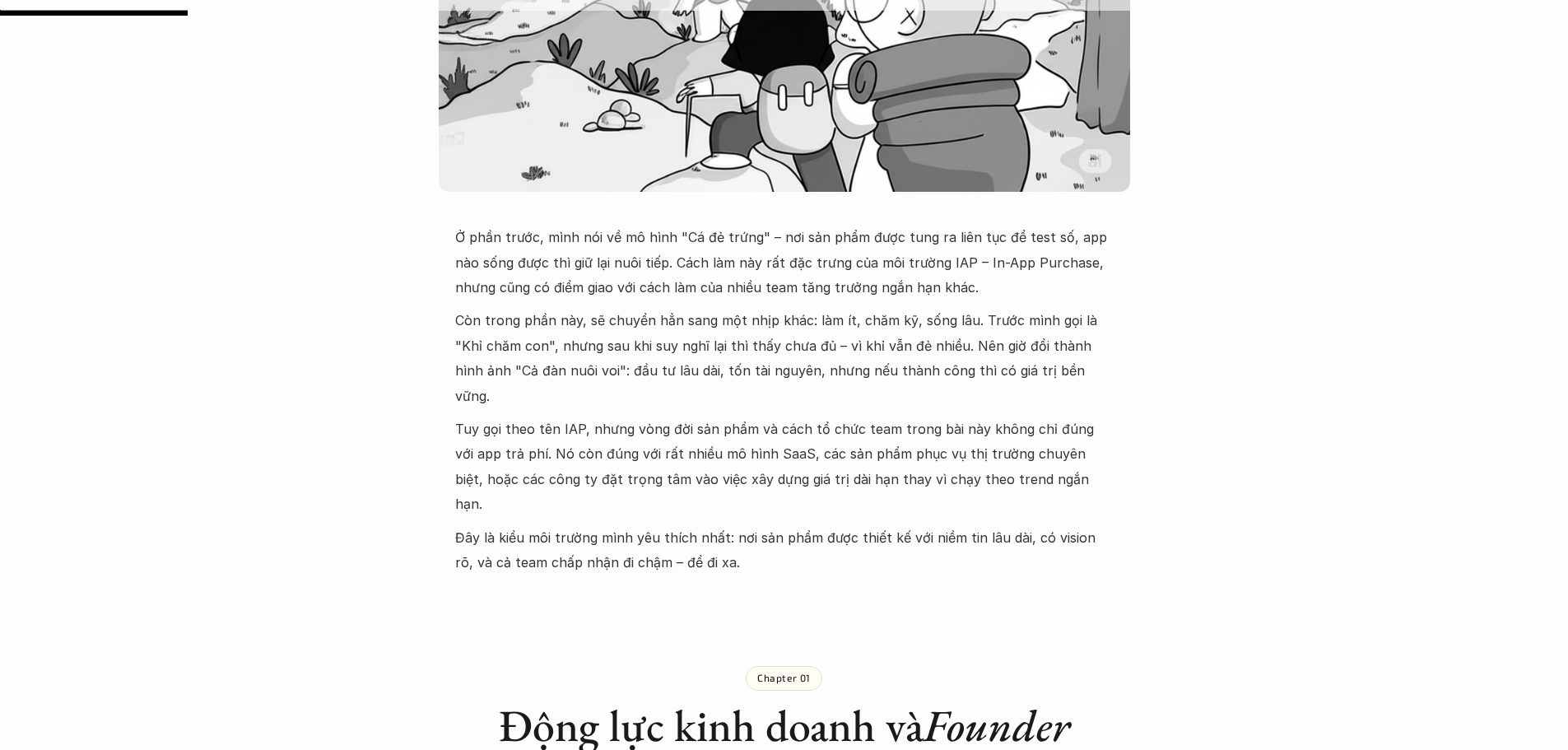
scroll to position [576, 0]
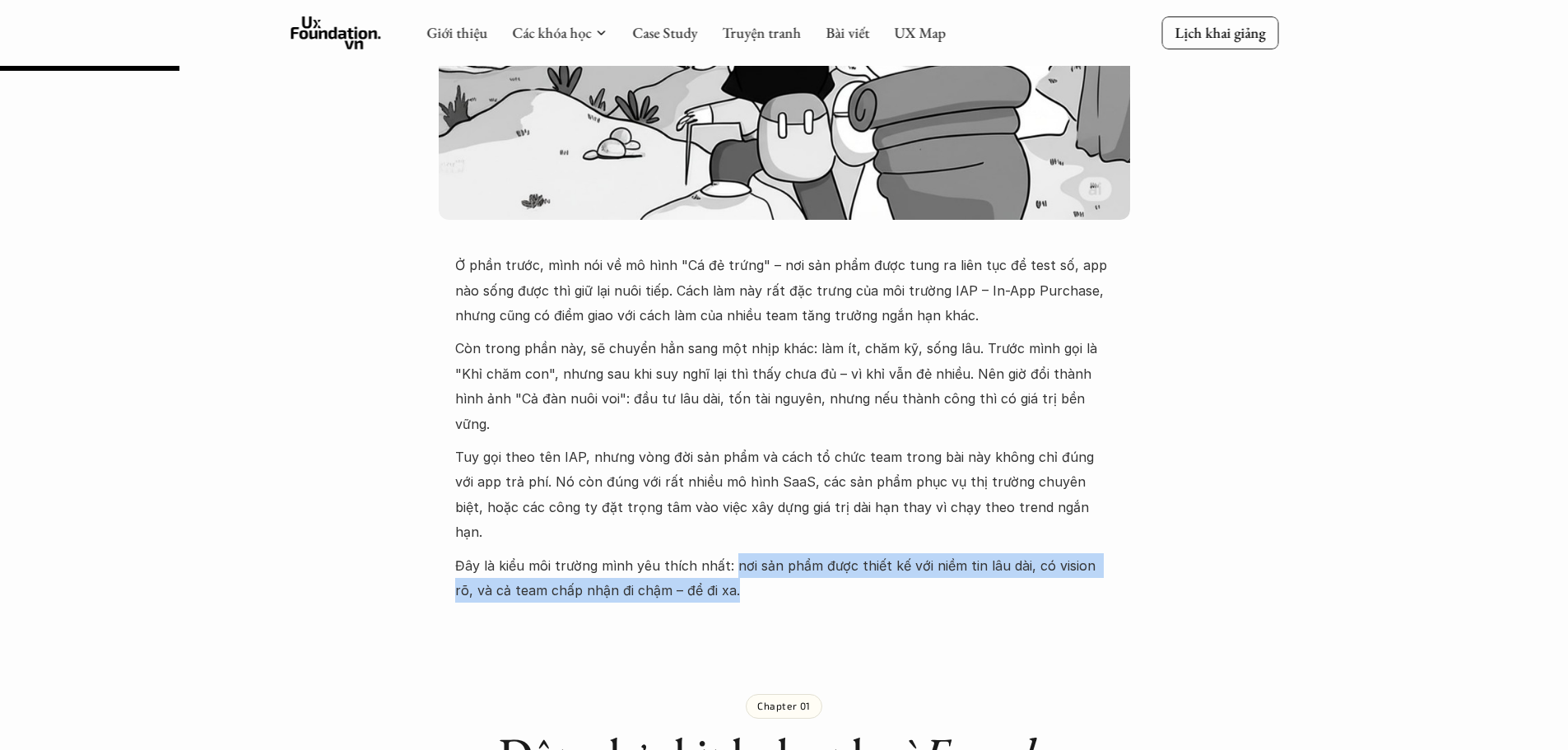
drag, startPoint x: 753, startPoint y: 532, endPoint x: 727, endPoint y: 515, distance: 31.1
click at [727, 553] on p "Đây là kiểu môi trường mình yêu thích nhất: nơi sản phẩm được thiết kế với niềm…" at bounding box center [784, 578] width 659 height 50
copy p "nơi sản phẩm được thiết kế với niềm tin lâu dài, có vision rõ, và cả team chấp …"
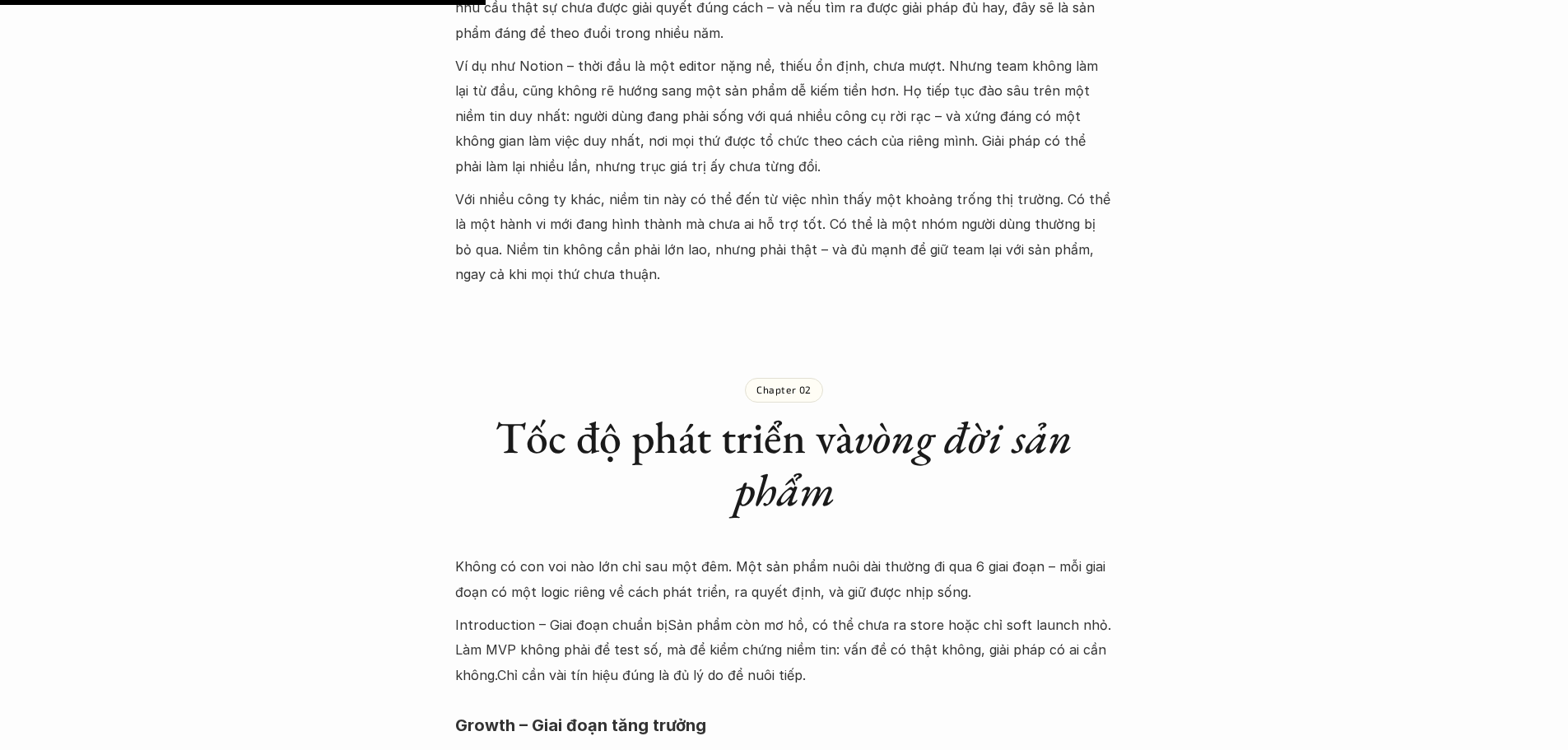
scroll to position [1563, 0]
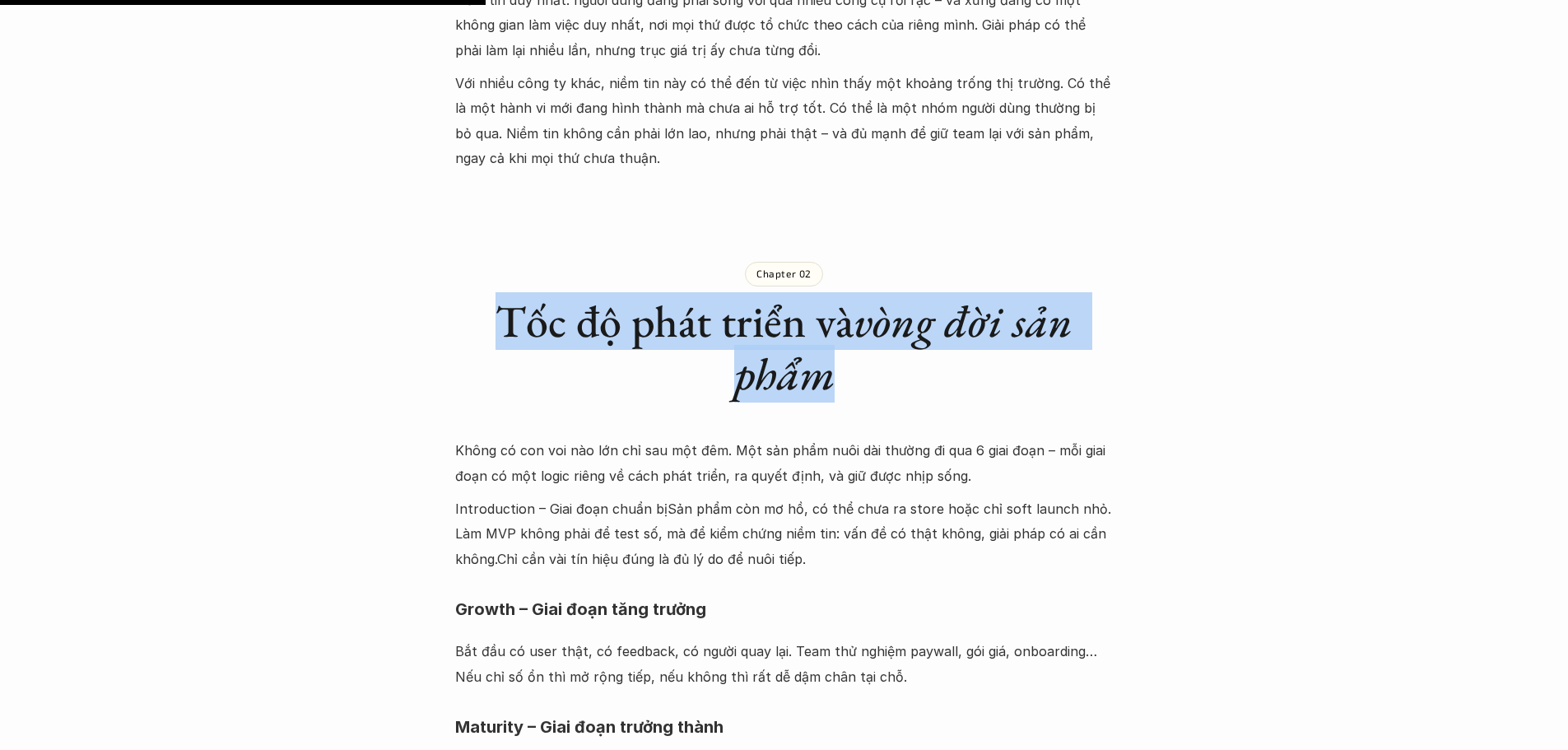
drag, startPoint x: 489, startPoint y: 267, endPoint x: 859, endPoint y: 335, distance: 376.2
click at [859, 335] on h1 "Tốc độ phát triển và vòng đời sản phẩm" at bounding box center [784, 348] width 659 height 107
copy h1 "Tốc độ phát triển và vòng đời sản phẩm"
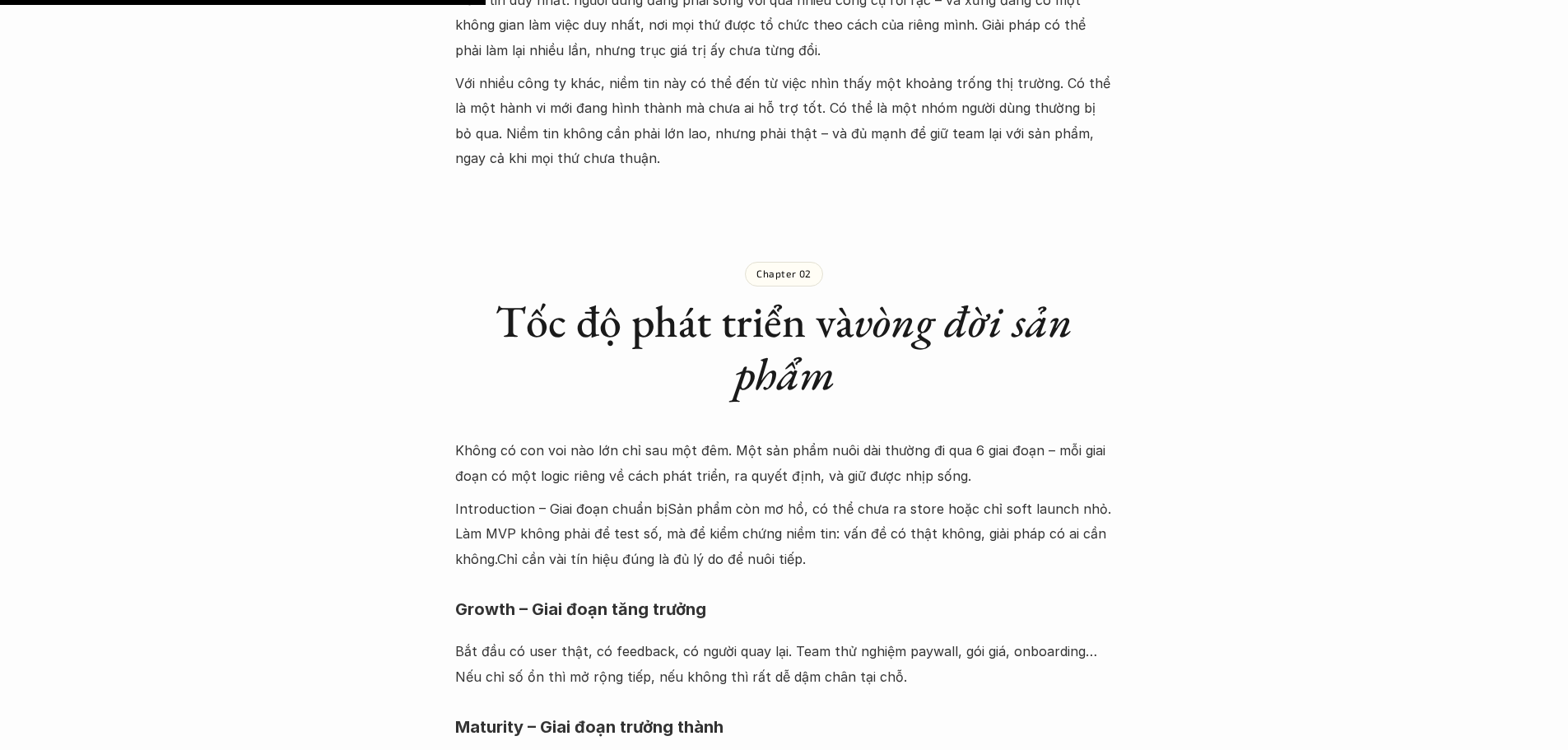
click at [734, 438] on p "Không có con voi nào lớn chỉ sau một đêm. Một sản phẩm nuôi dài thường đi qua 6…" at bounding box center [784, 462] width 659 height 50
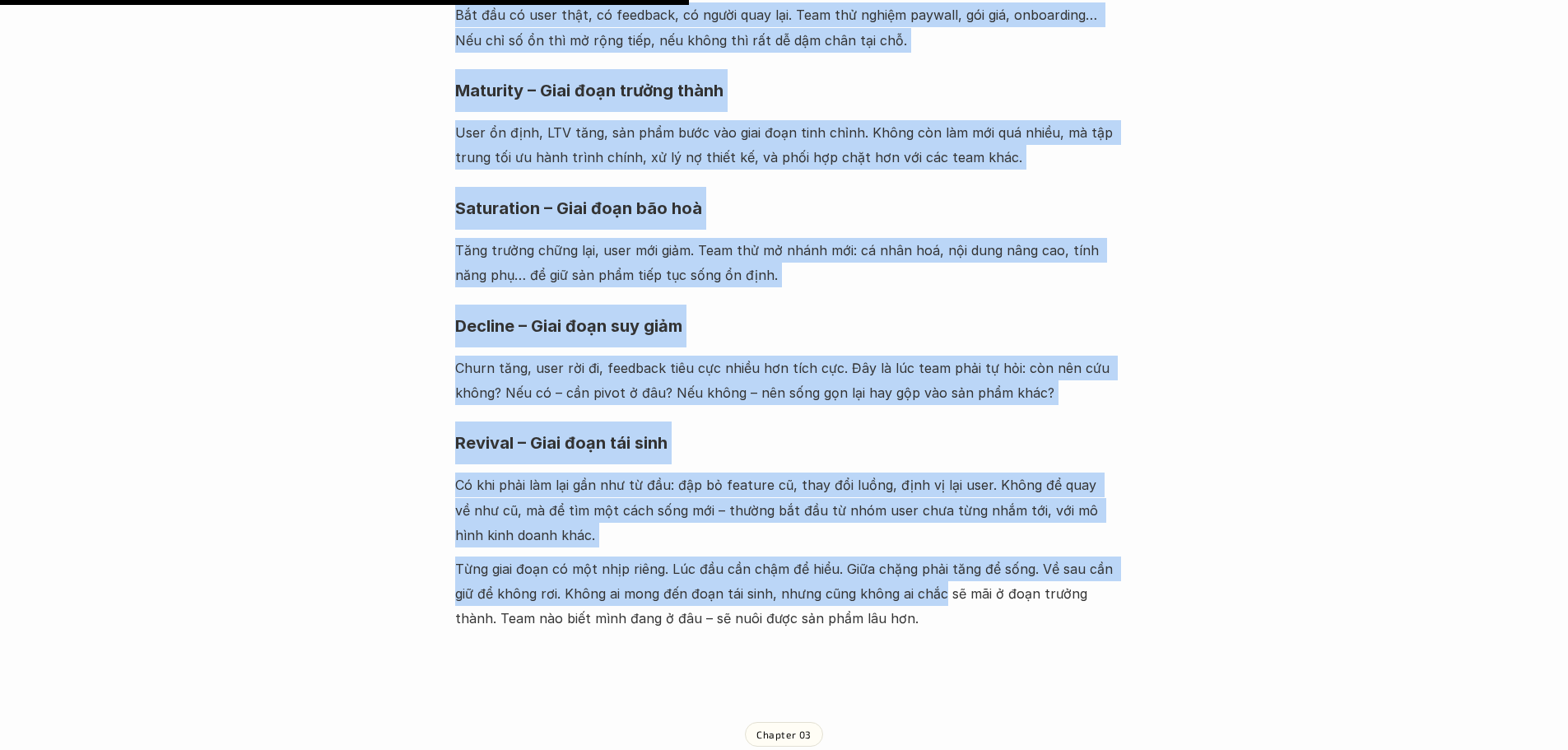
scroll to position [2222, 0]
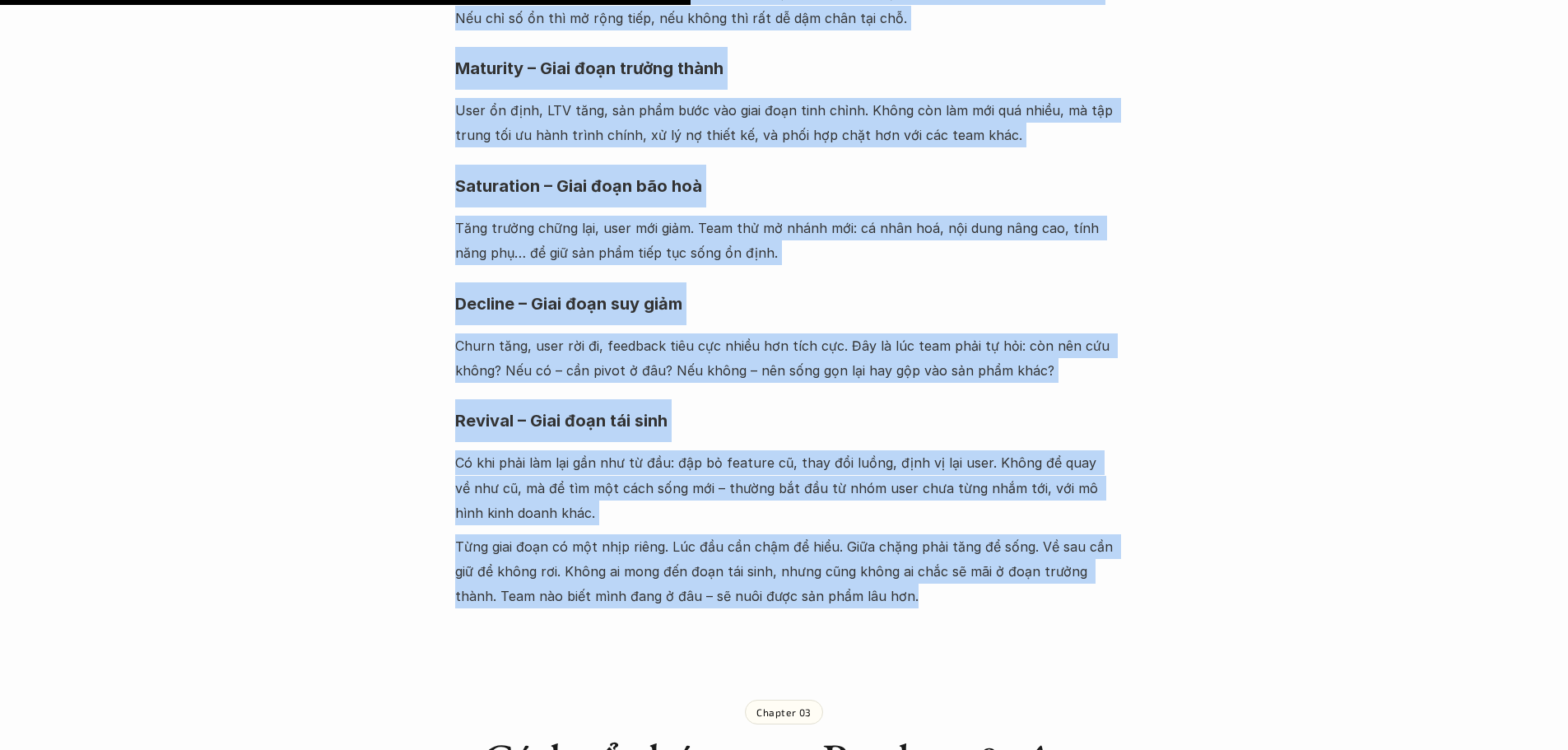
drag, startPoint x: 457, startPoint y: 390, endPoint x: 959, endPoint y: 552, distance: 527.5
click at [959, 552] on div "Không có con voi nào lớn chỉ sau một đêm. Một sản phẩm nuôi dài thường đi qua 6…" at bounding box center [784, 193] width 659 height 829
copy div "Growth – Giai đoạn tăng trưởng Bắt đầu có user thật, có feedback, có người quay…"
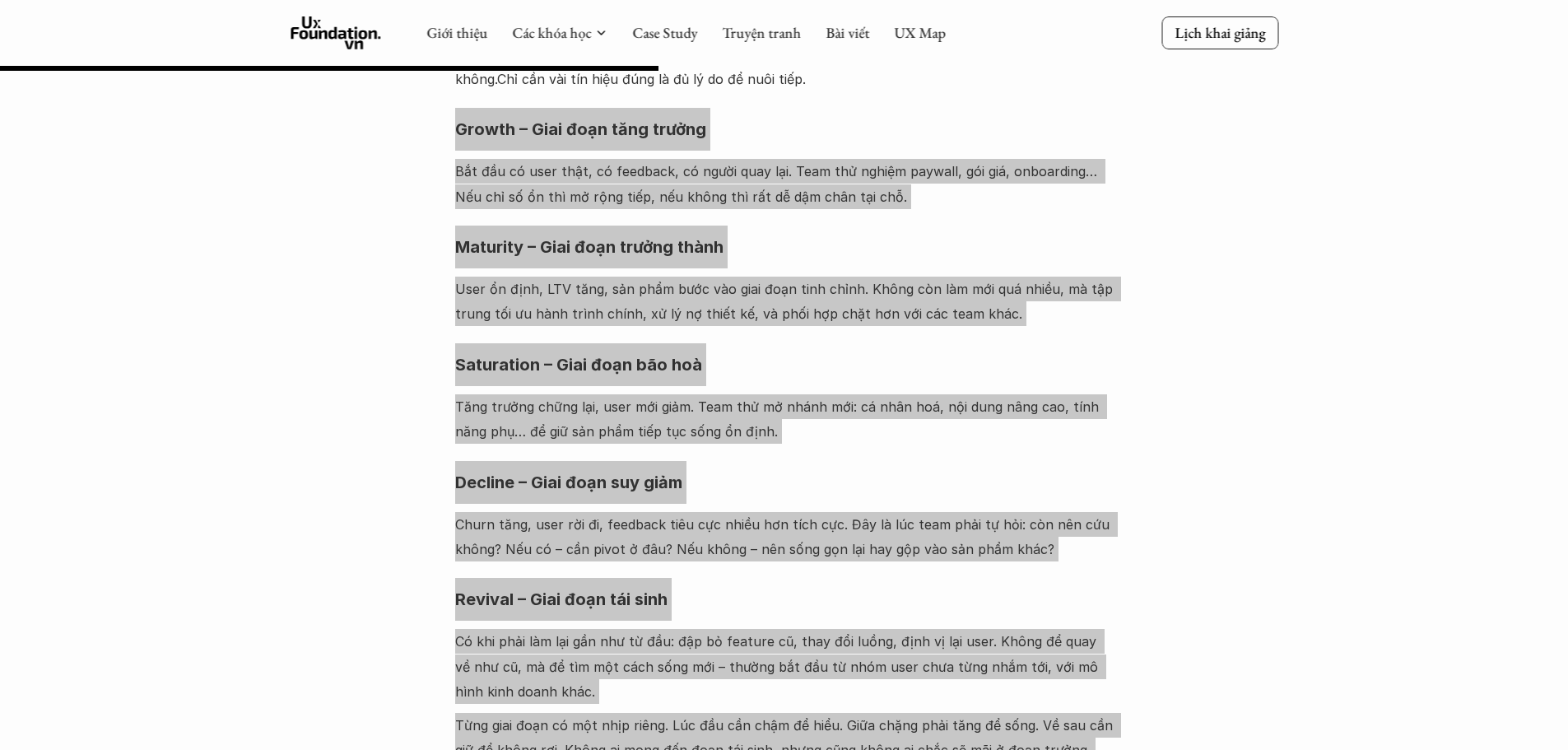
scroll to position [1975, 0]
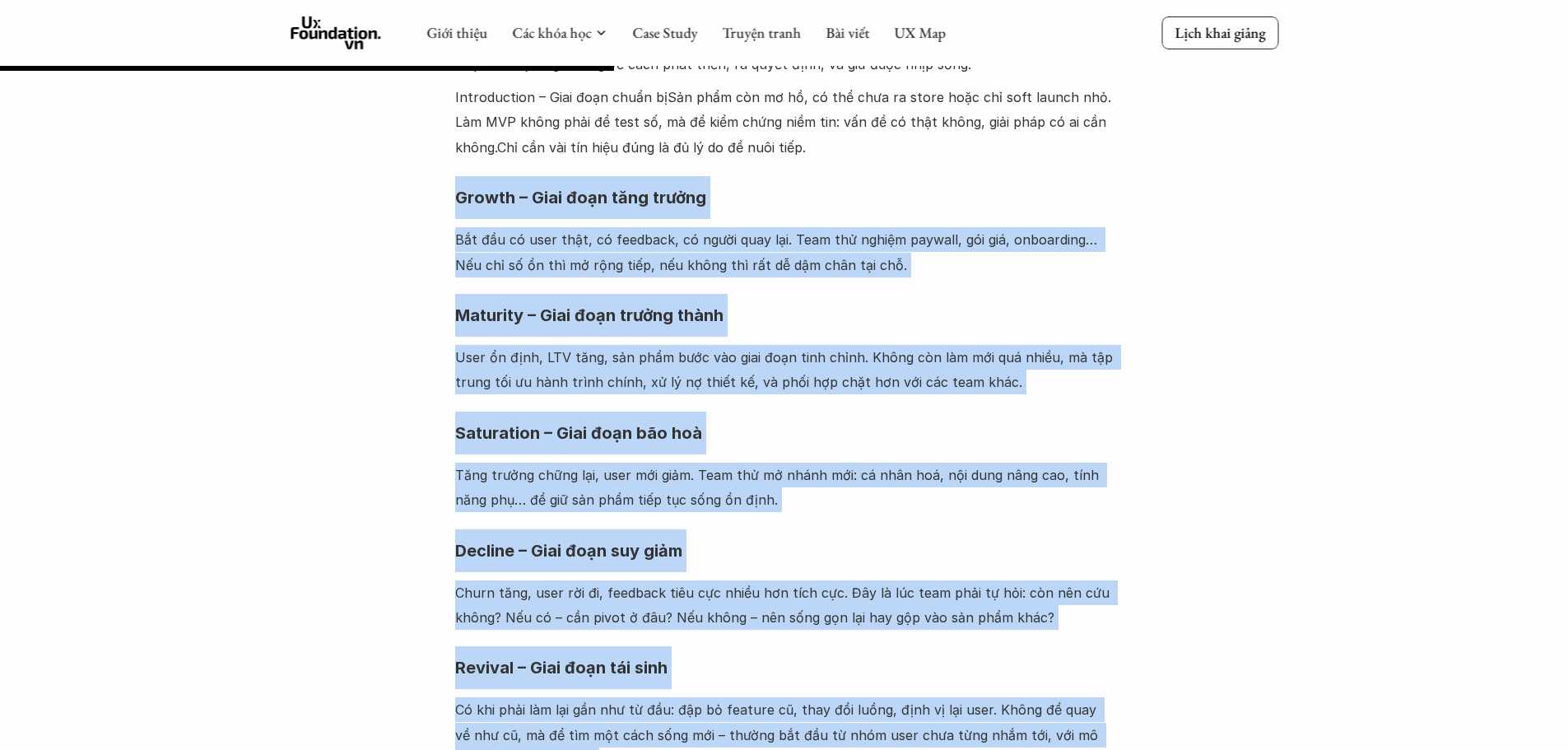
click at [622, 345] on p "User ổn định, LTV tăng, sản phẩm bước vào giai đoạn tinh chỉnh. Không còn làm m…" at bounding box center [784, 370] width 659 height 50
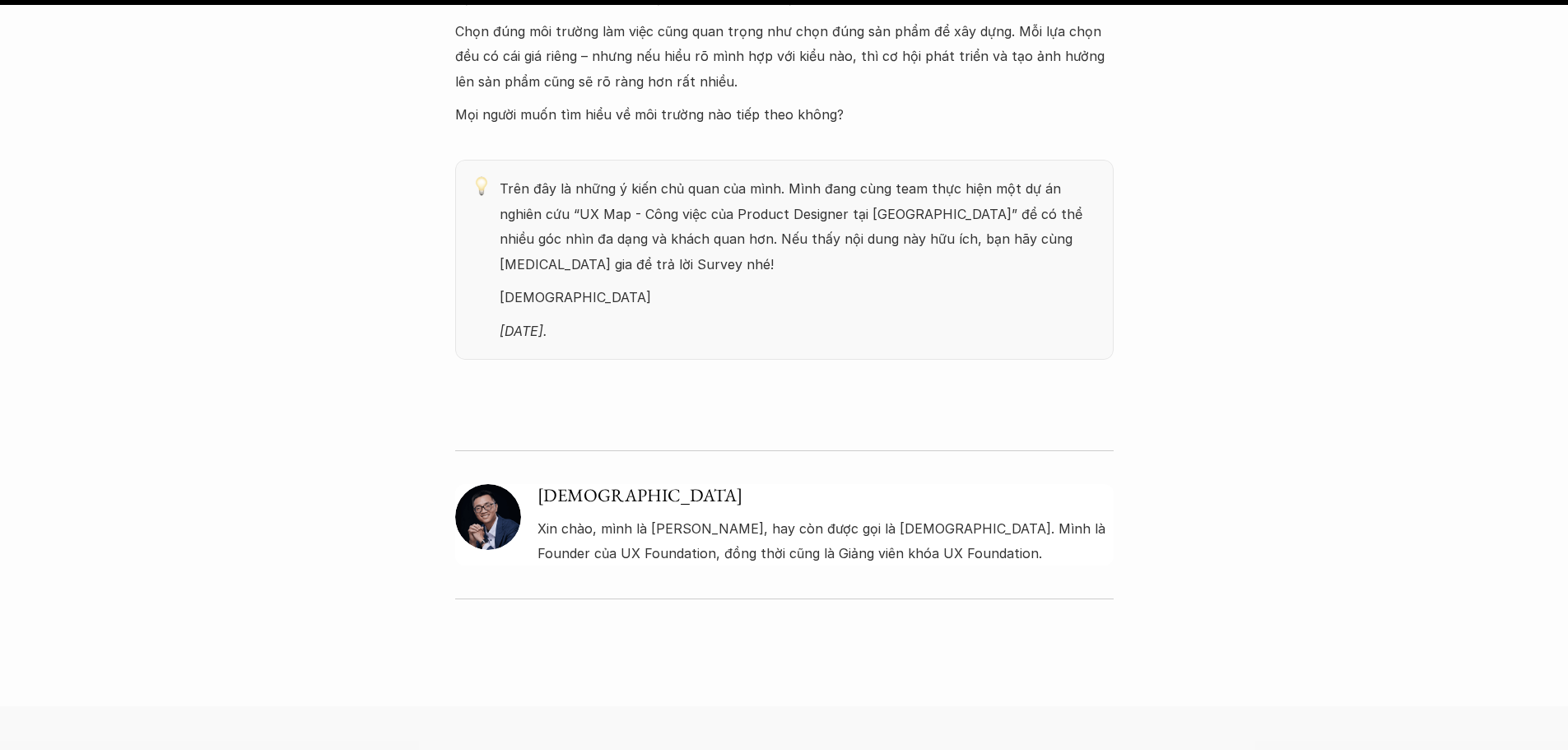
scroll to position [5348, 0]
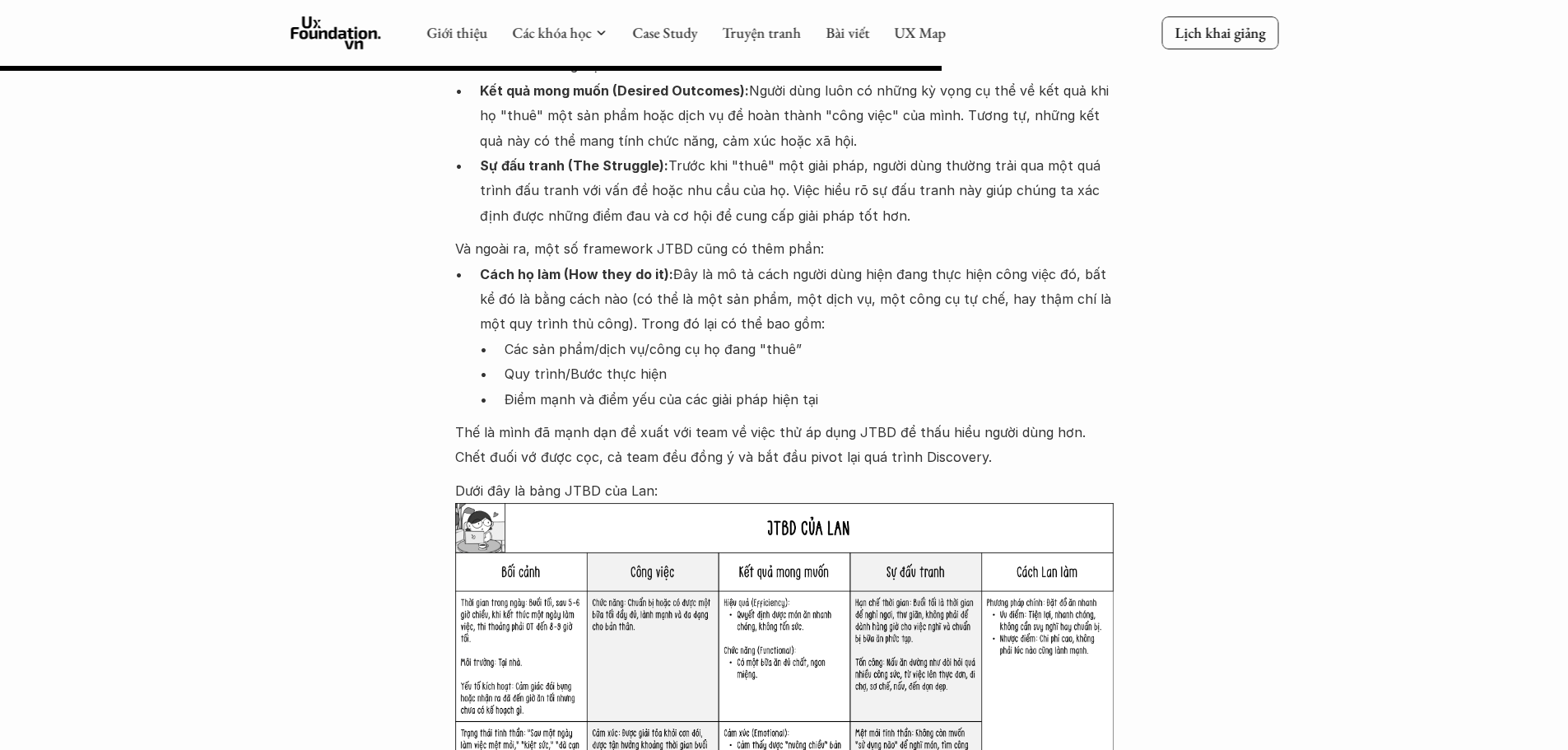
scroll to position [3209, 0]
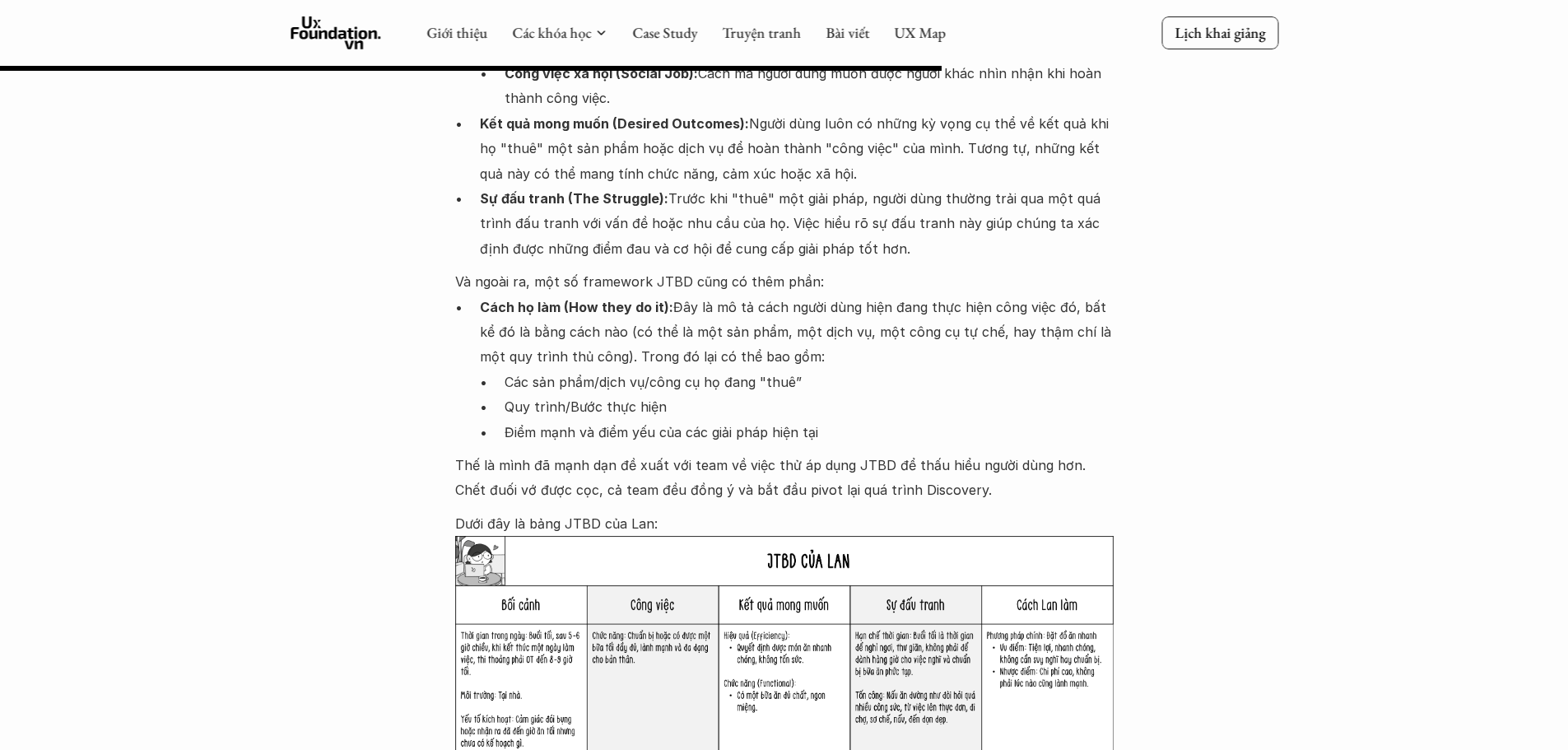
click at [766, 536] on img at bounding box center [784, 733] width 659 height 396
click at [763, 536] on img at bounding box center [784, 733] width 659 height 396
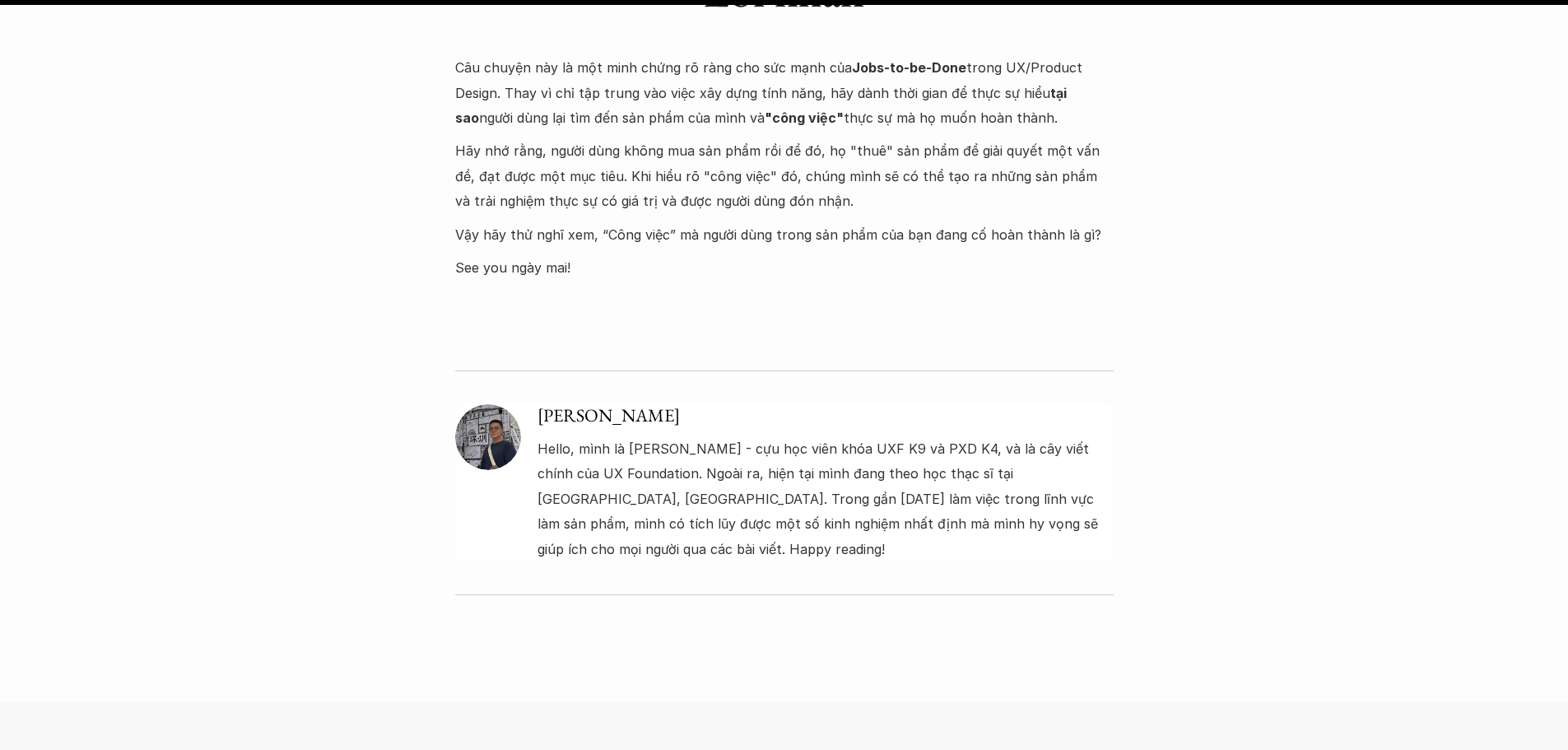
scroll to position [5596, 0]
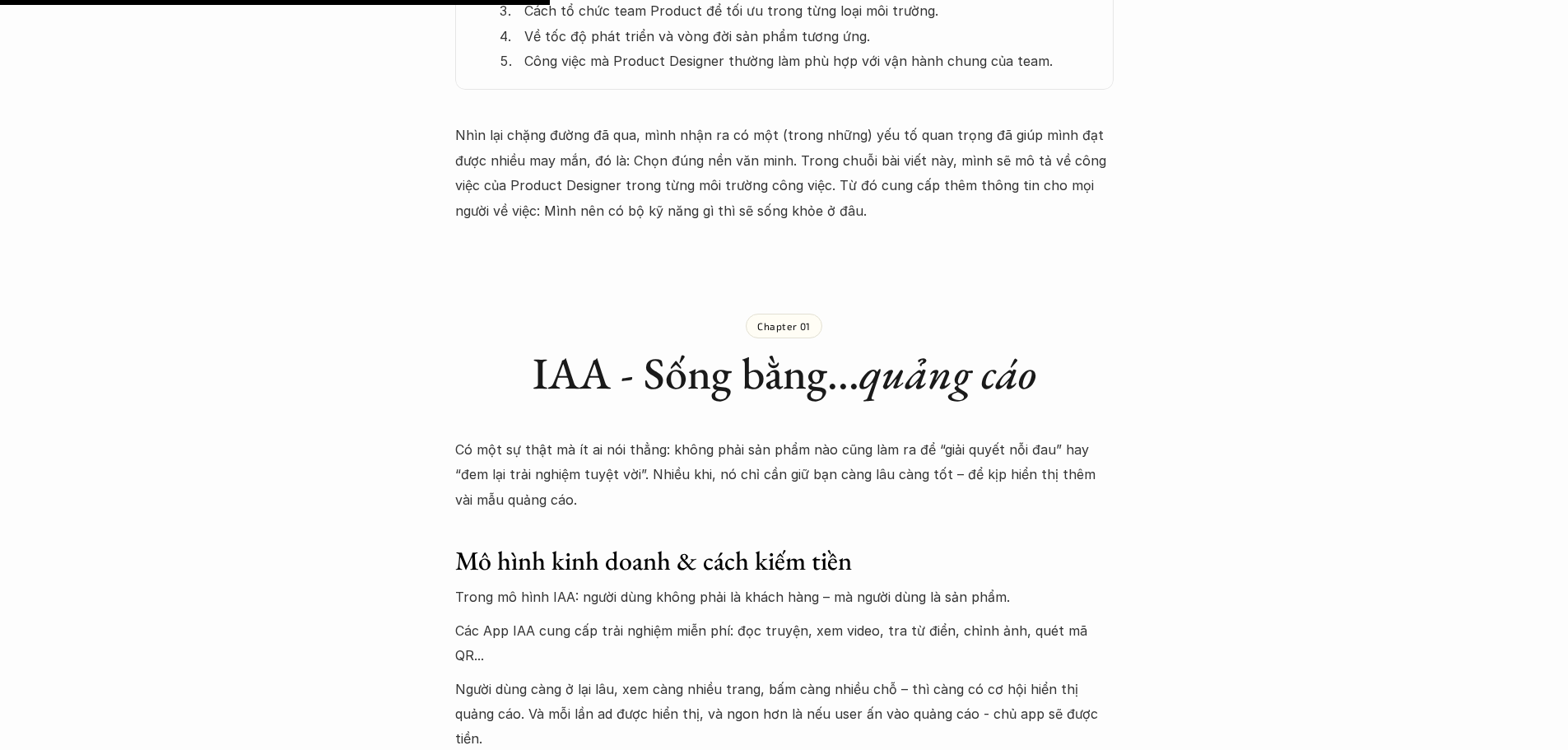
scroll to position [1563, 0]
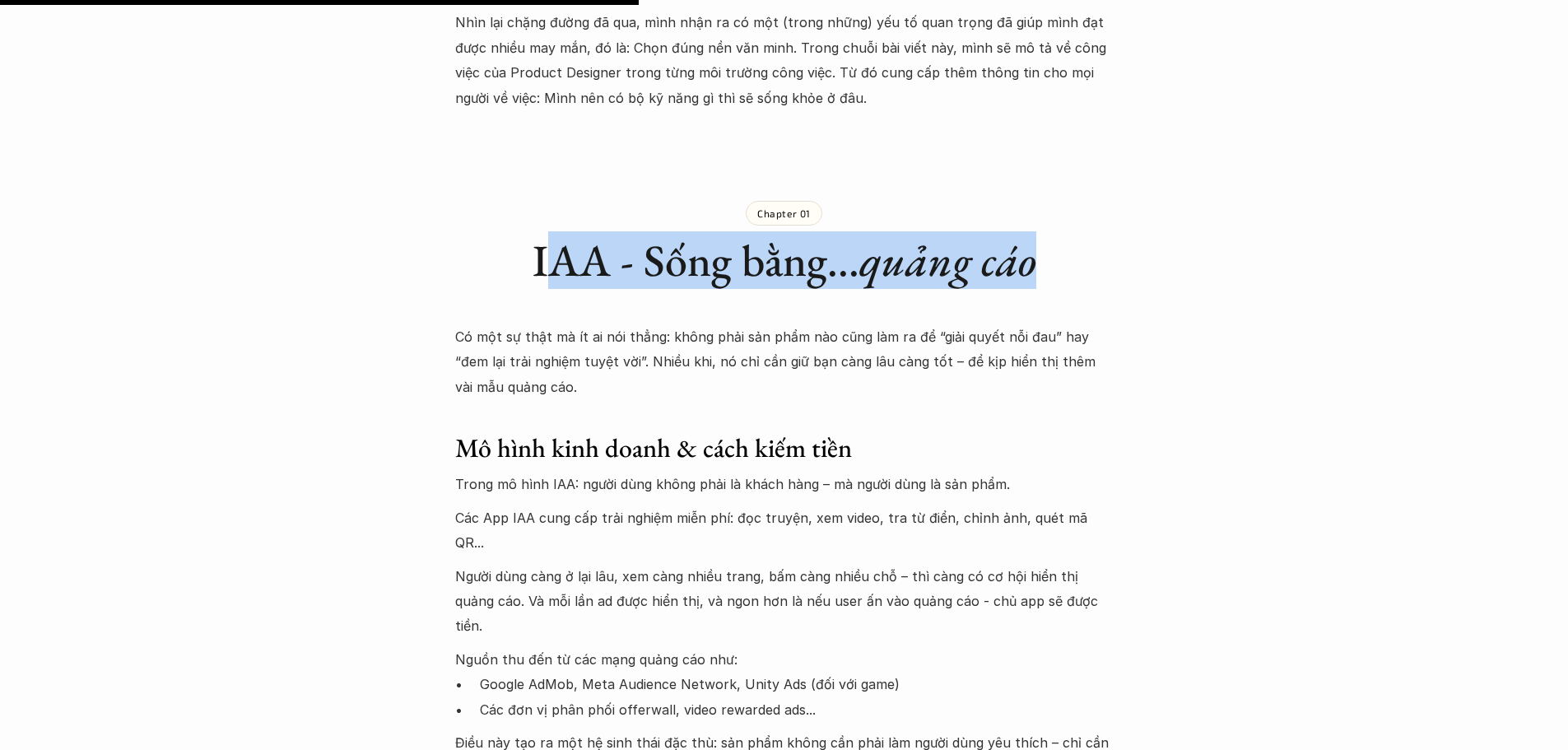
drag, startPoint x: 535, startPoint y: 269, endPoint x: 361, endPoint y: 350, distance: 191.9
copy h1 "IAA - Sống bằng... quảng cáo"
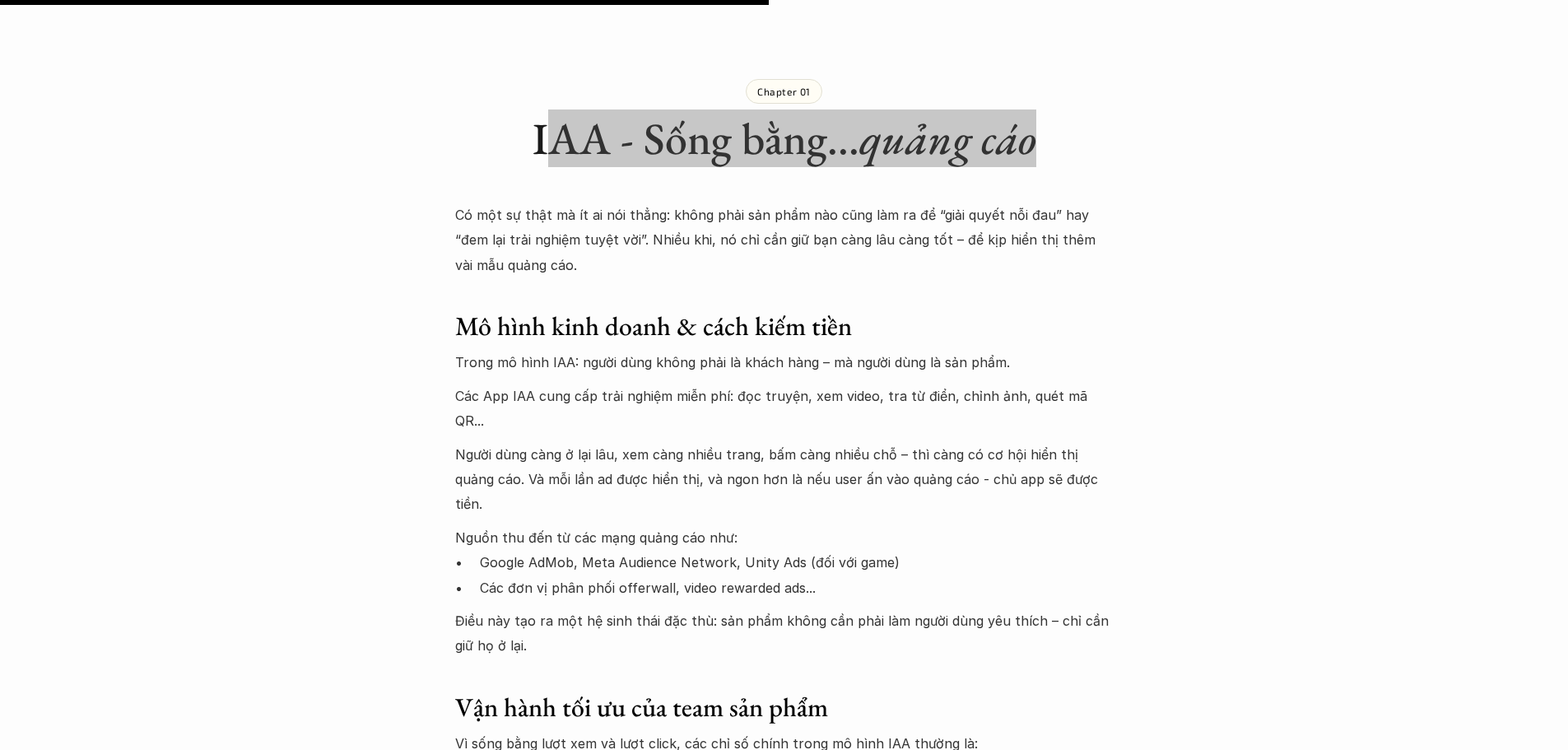
scroll to position [1892, 0]
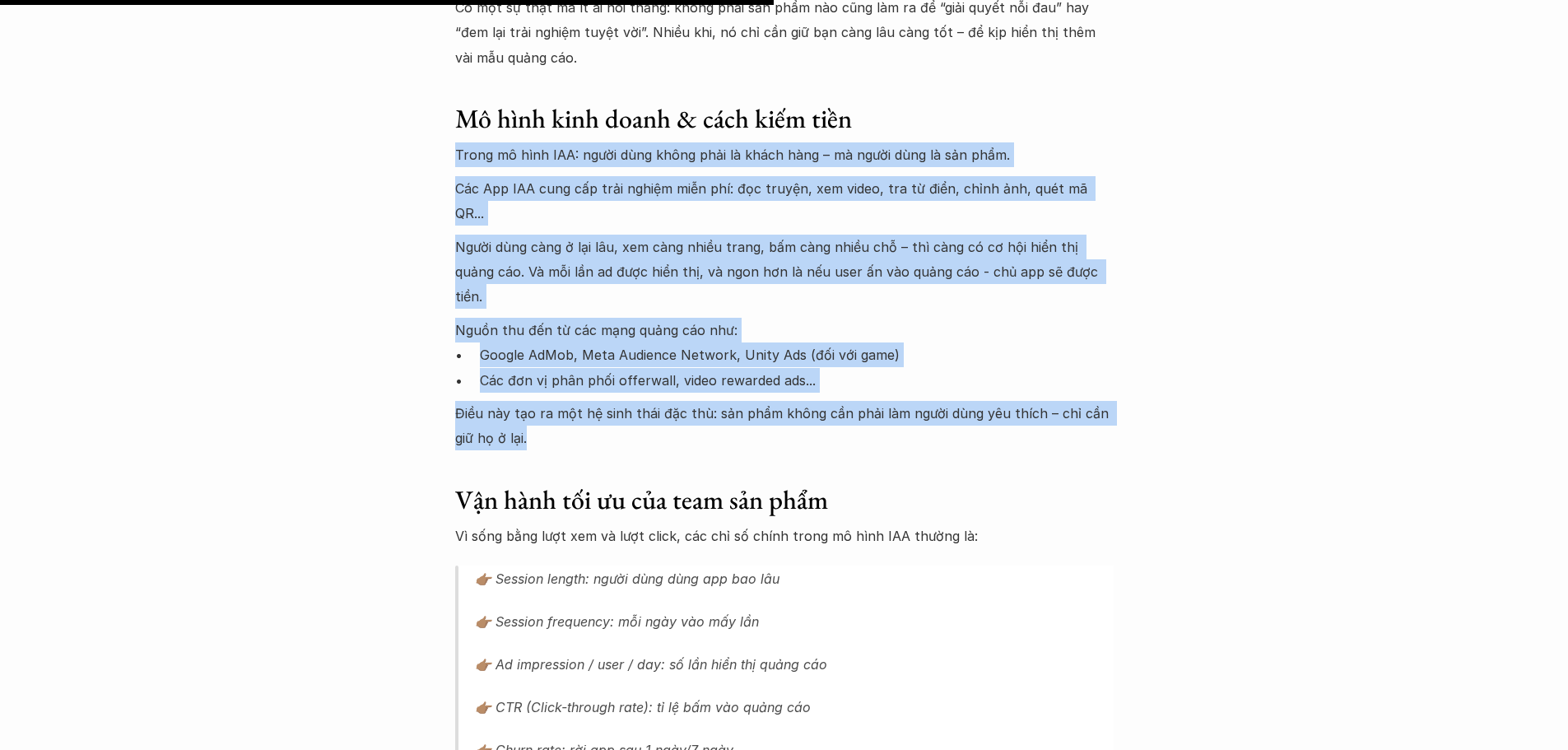
drag, startPoint x: 457, startPoint y: 156, endPoint x: 583, endPoint y: 405, distance: 279.1
copy div "Trong mô hình IAA: người dùng không phải là khách hàng – mà người dùng là sản p…"
click at [744, 368] on p "Các đơn vị phân phối offerwall, video rewarded ads..." at bounding box center [797, 380] width 634 height 25
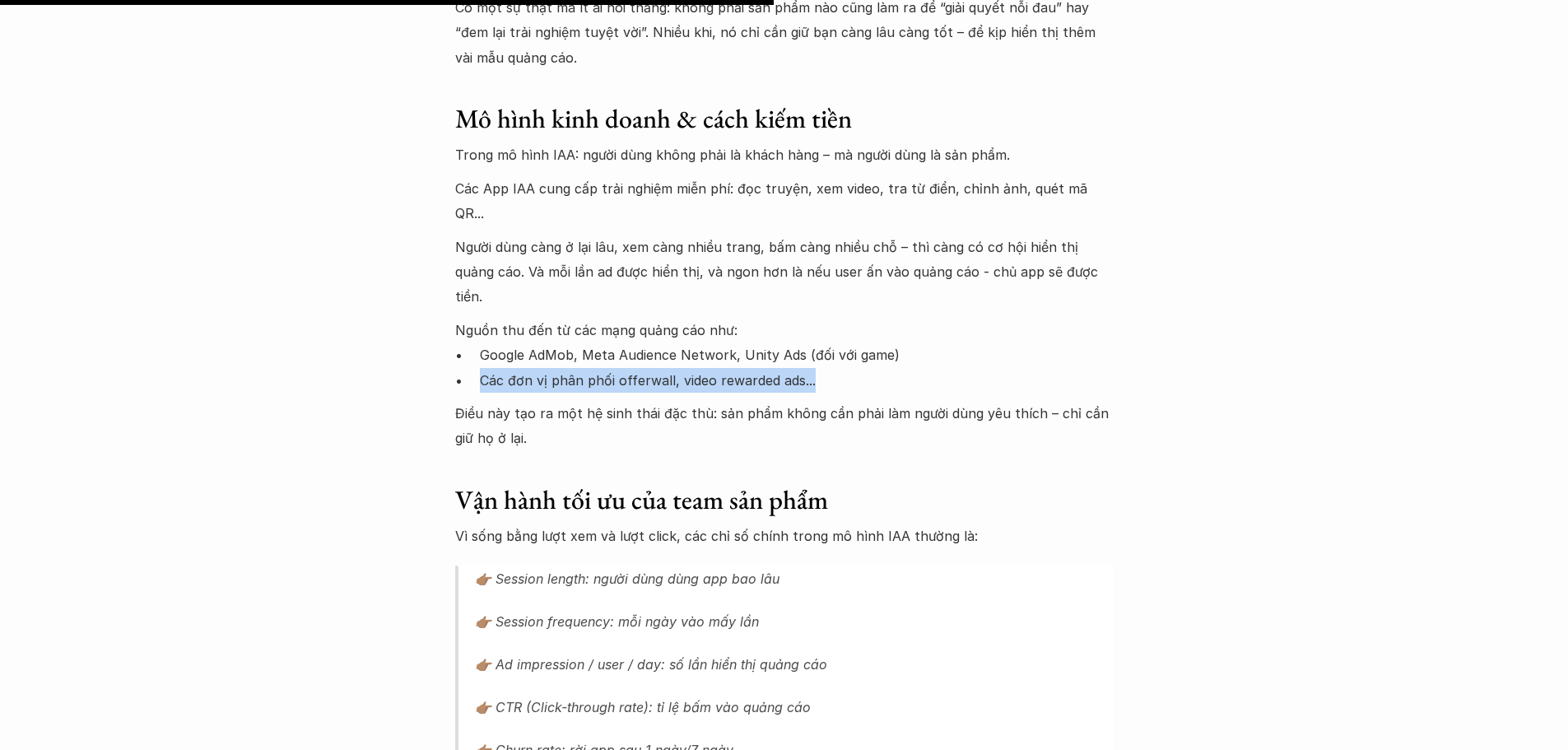
drag, startPoint x: 839, startPoint y: 327, endPoint x: 482, endPoint y: 327, distance: 357.0
click at [482, 368] on p "Các đơn vị phân phối offerwall, video rewarded ads..." at bounding box center [797, 380] width 634 height 25
copy p "Các đơn vị phân phối offerwall, video rewarded ads..."
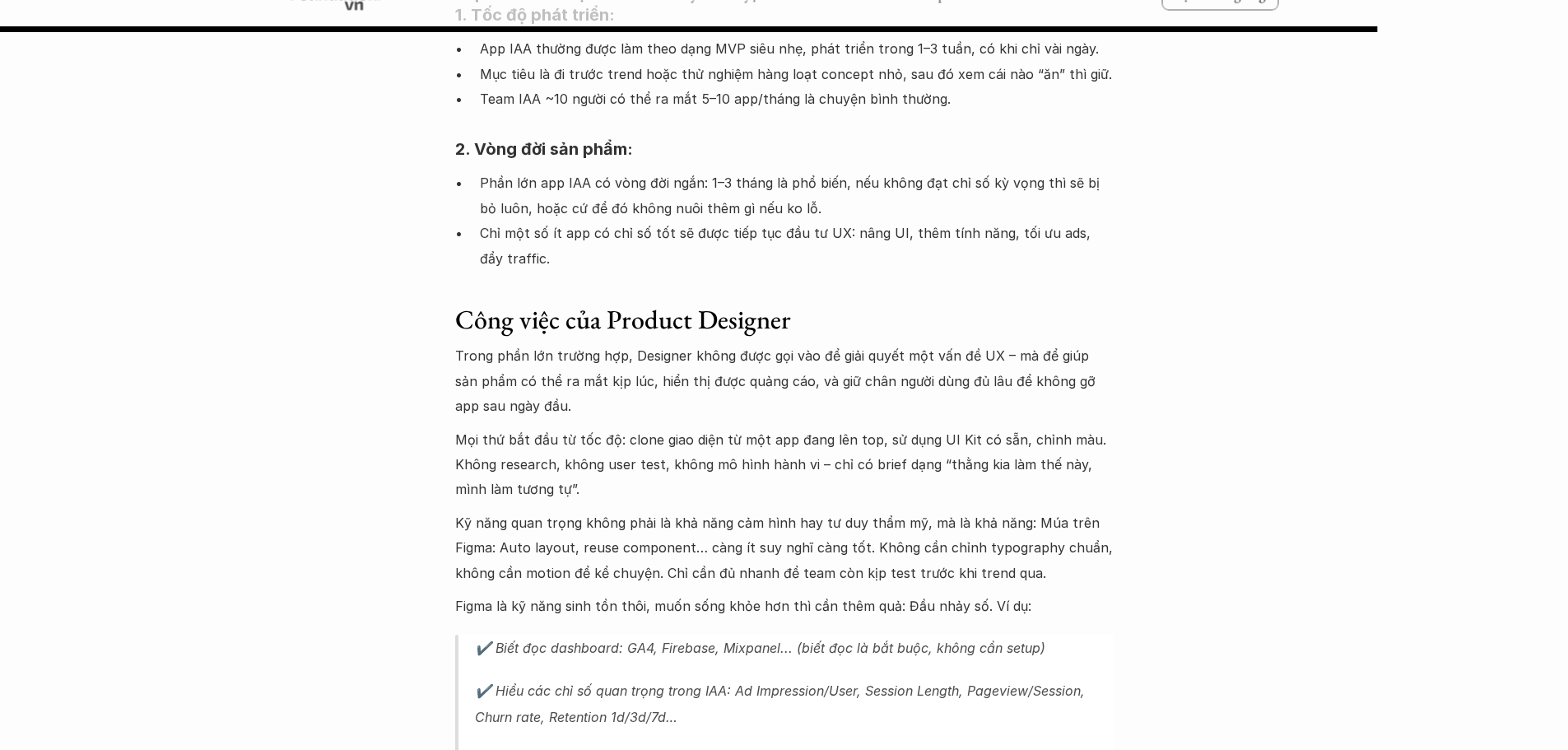
scroll to position [3374, 0]
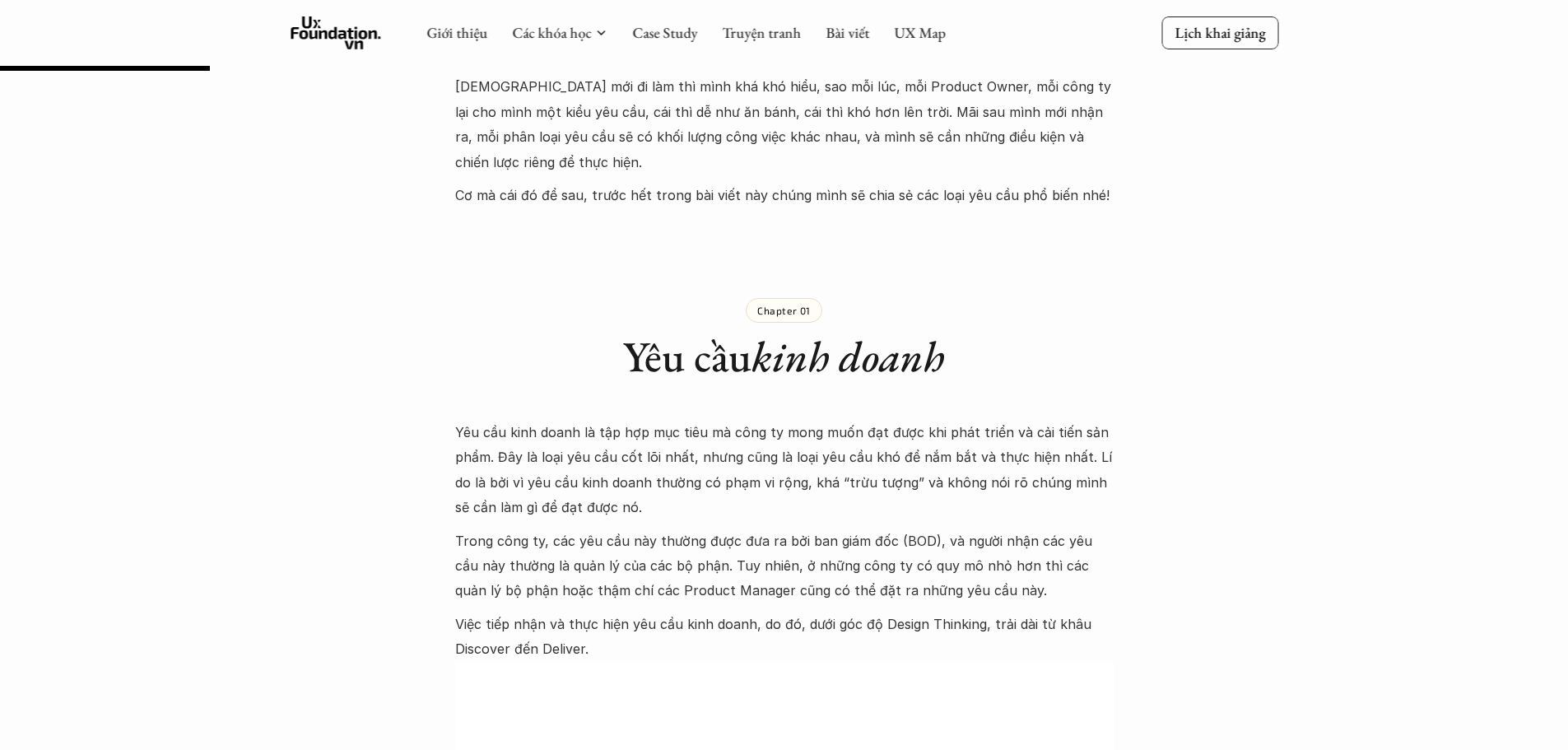
scroll to position [905, 0]
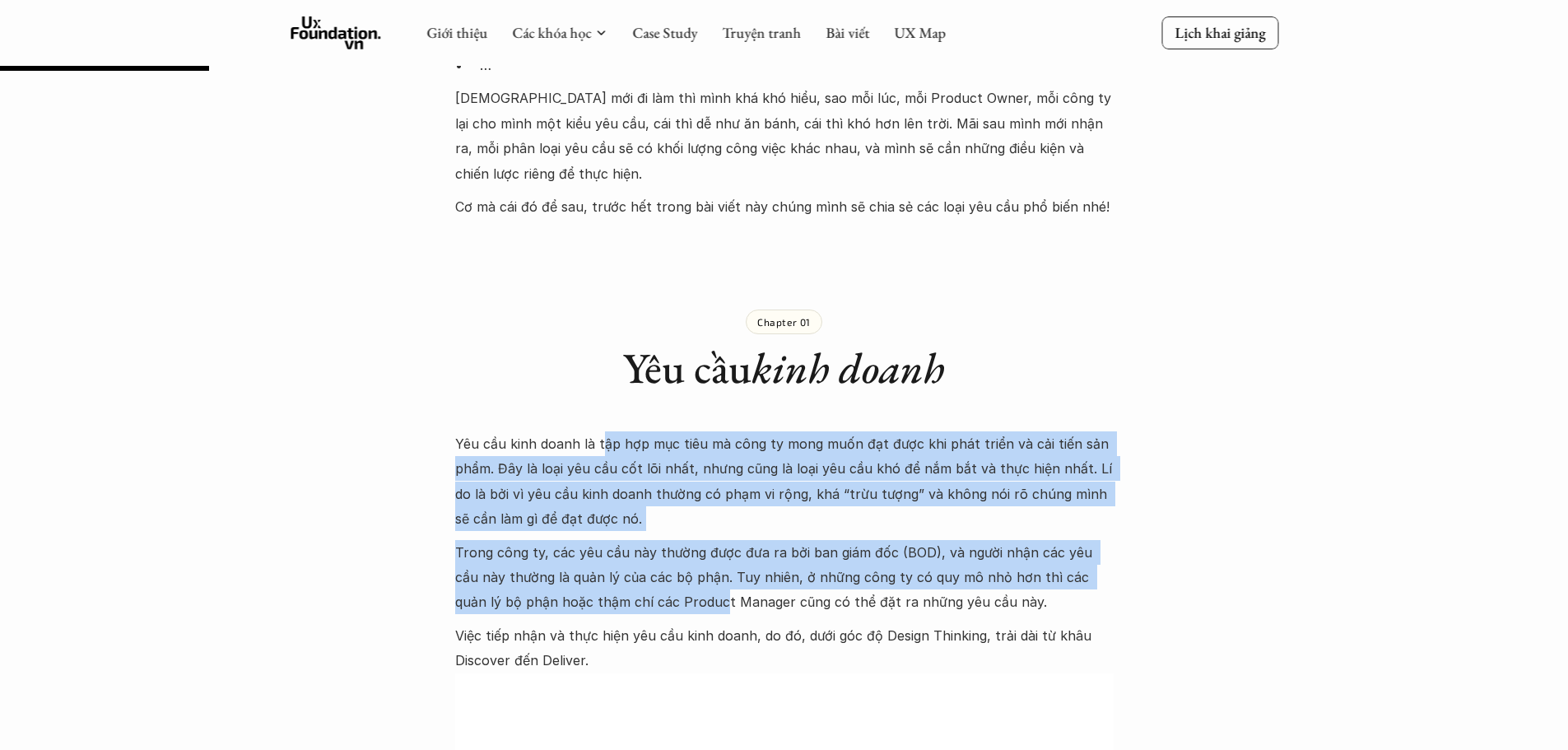
drag, startPoint x: 599, startPoint y: 418, endPoint x: 653, endPoint y: 580, distance: 170.8
click at [629, 542] on p "Trong công ty, các yêu cầu này thường được đưa ra bởi ban giám đốc (BOD), và ng…" at bounding box center [784, 578] width 659 height 75
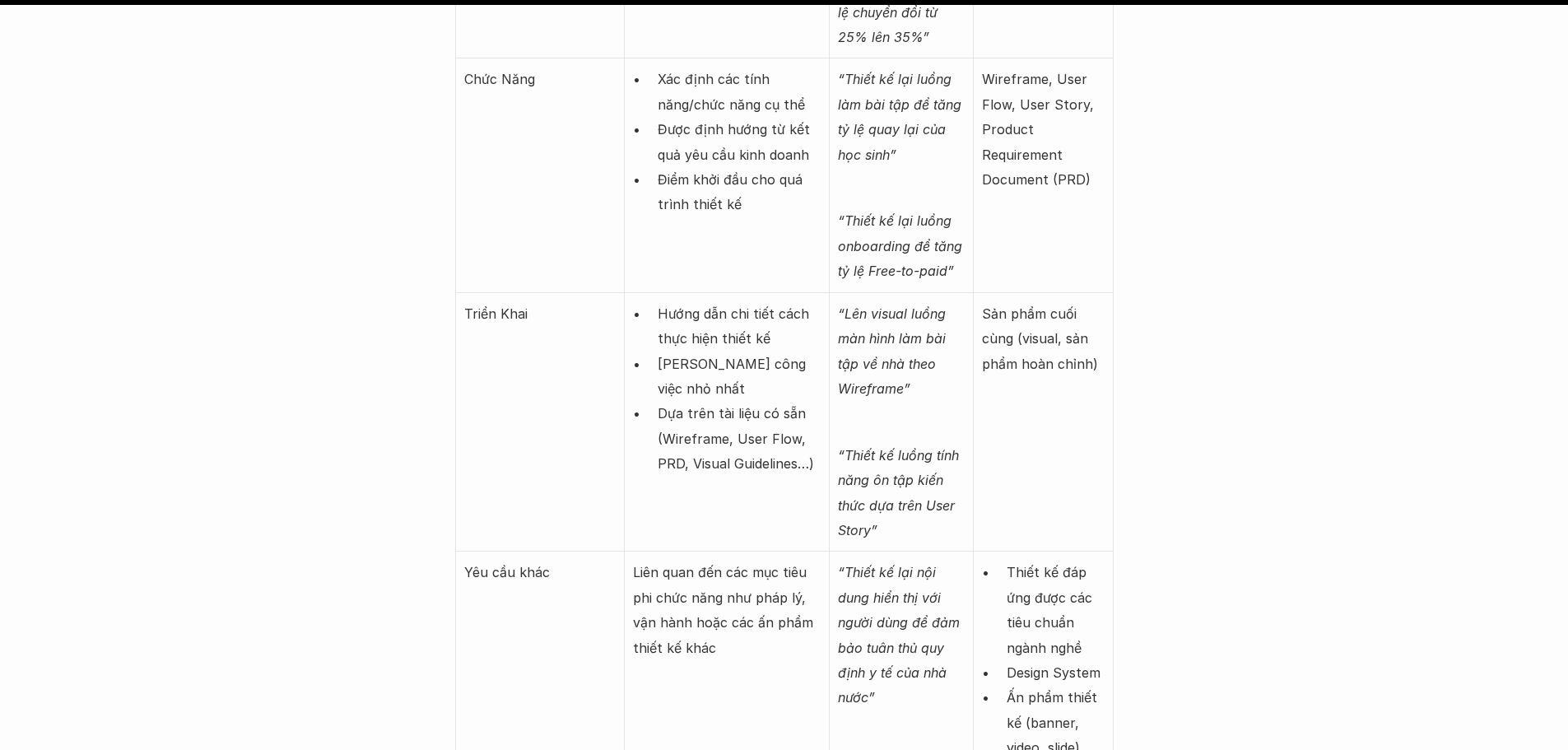
scroll to position [6912, 0]
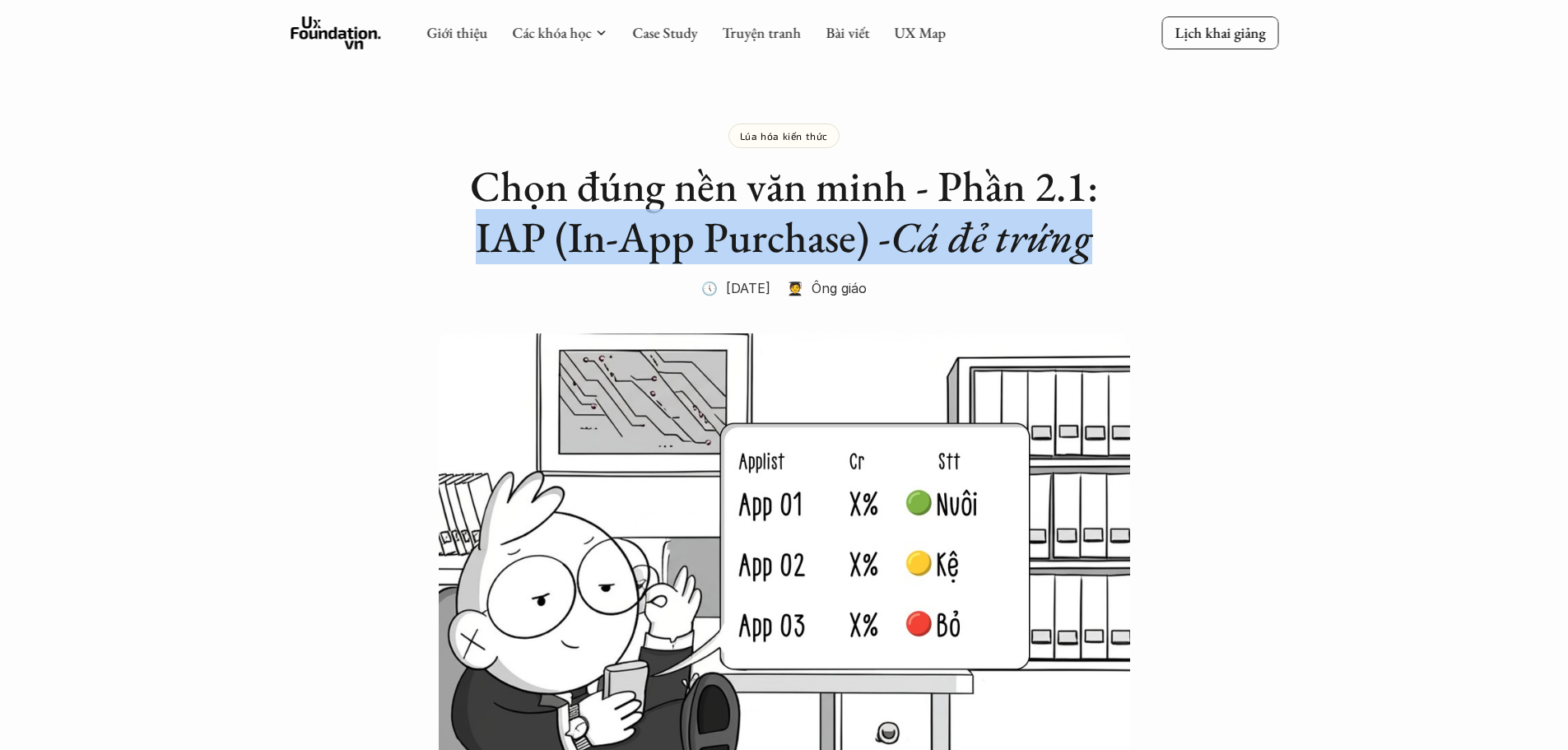
drag, startPoint x: 474, startPoint y: 235, endPoint x: 1115, endPoint y: 250, distance: 641.2
copy h2 "IAP (In-App Purchase) - Cá đẻ trứng"
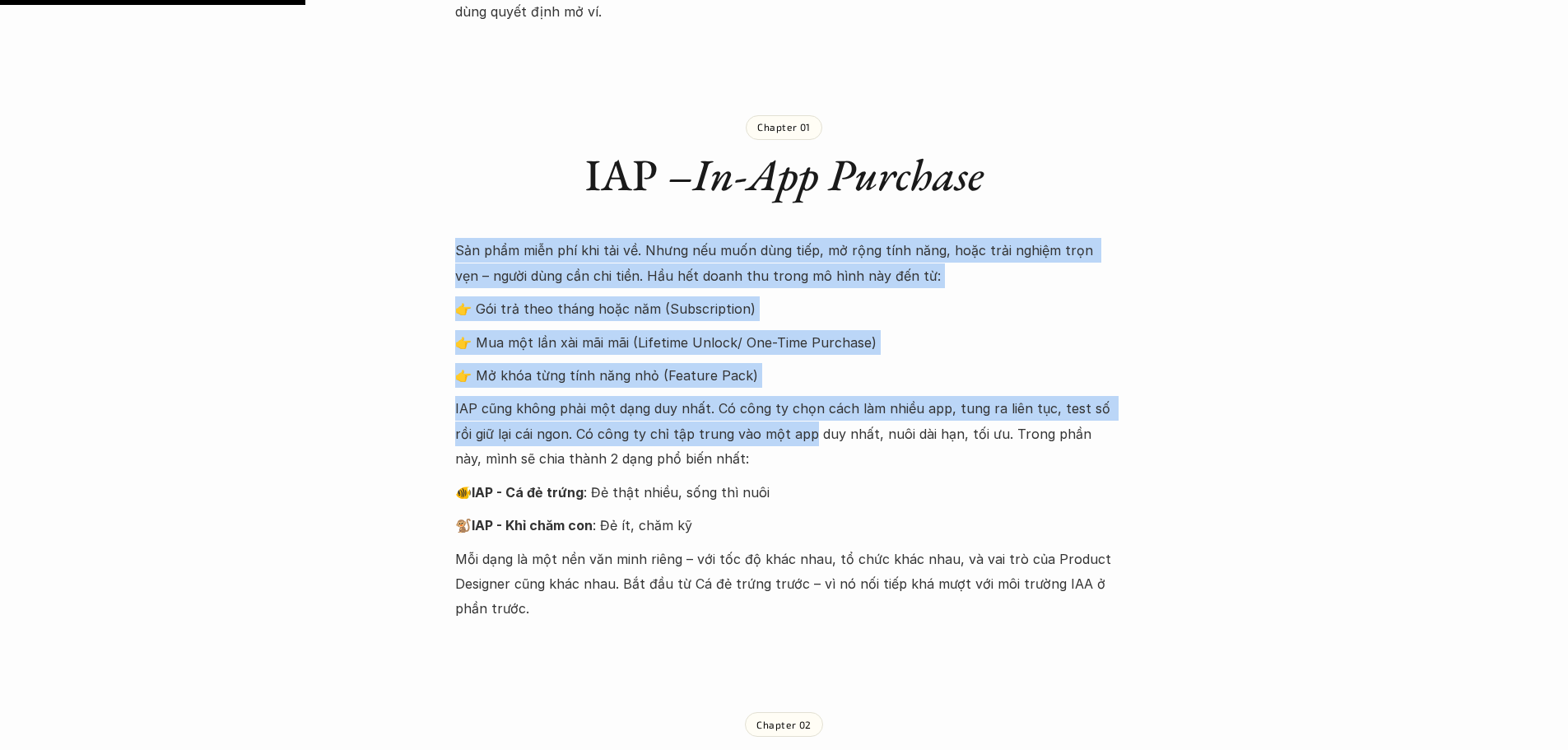
scroll to position [988, 0]
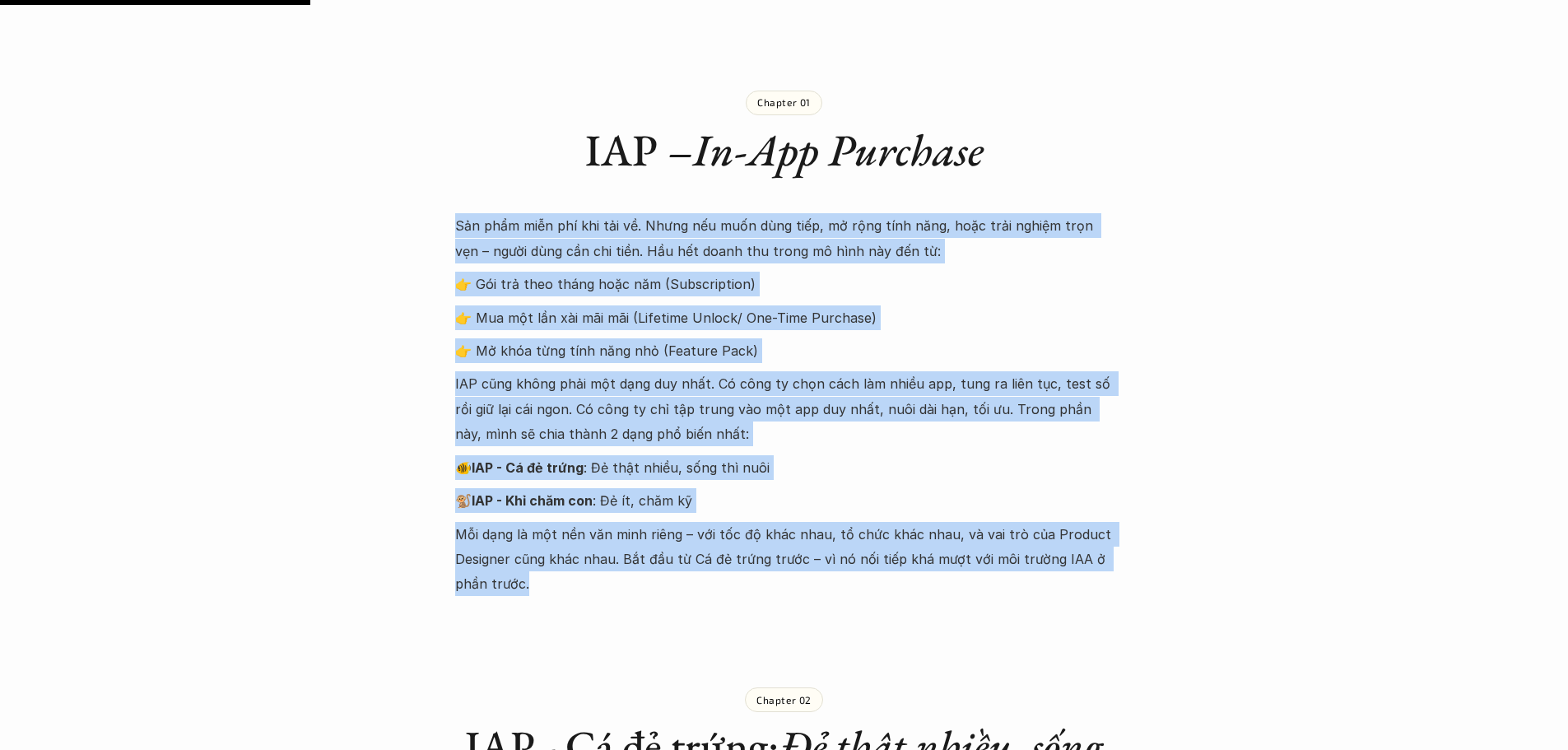
drag, startPoint x: 453, startPoint y: 305, endPoint x: 776, endPoint y: 575, distance: 421.0
copy div "Lor ipsu dolo sit ame con ad. Elits doe temp inci utla, et dolo magn aliq, enim…"
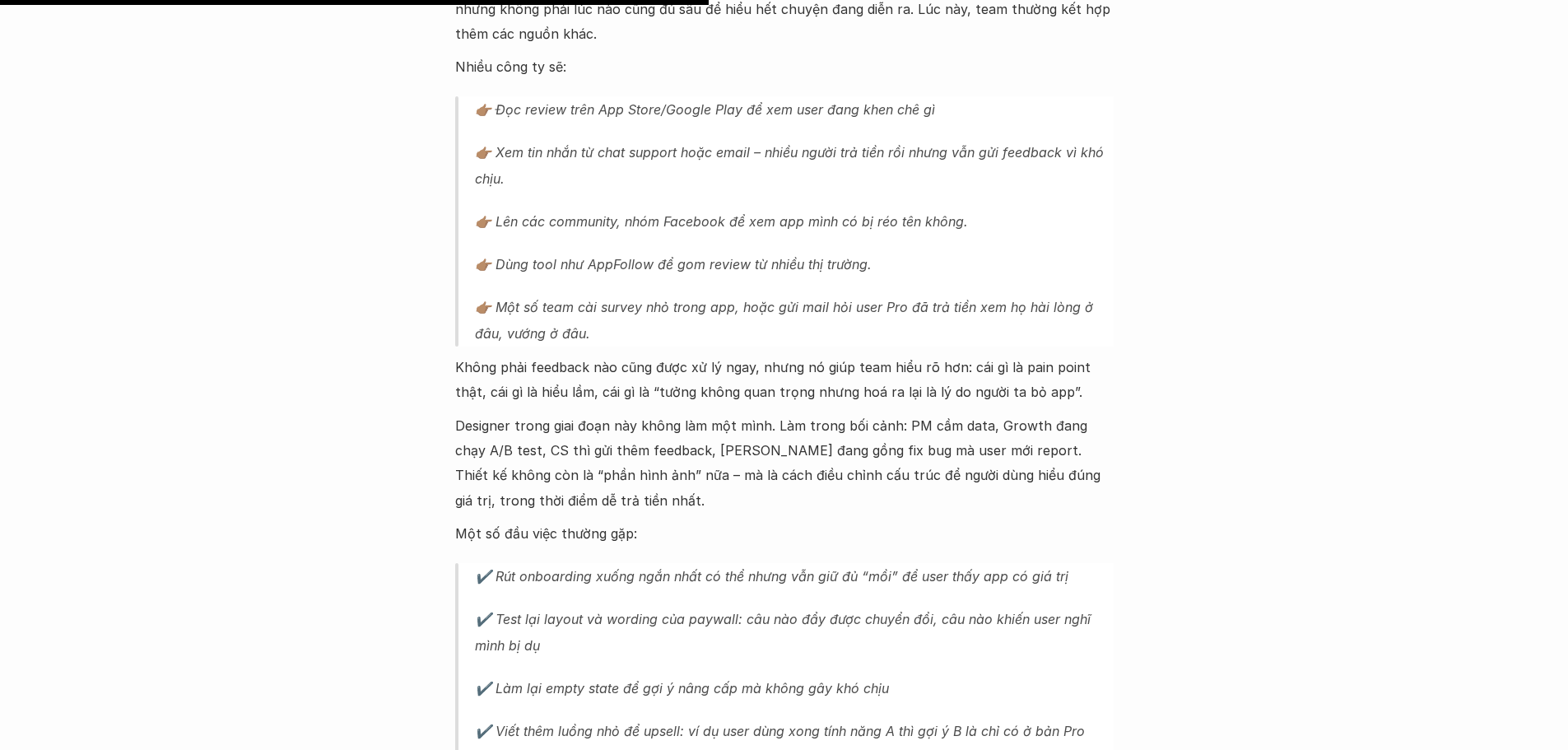
scroll to position [4114, 0]
